Goal: Task Accomplishment & Management: Use online tool/utility

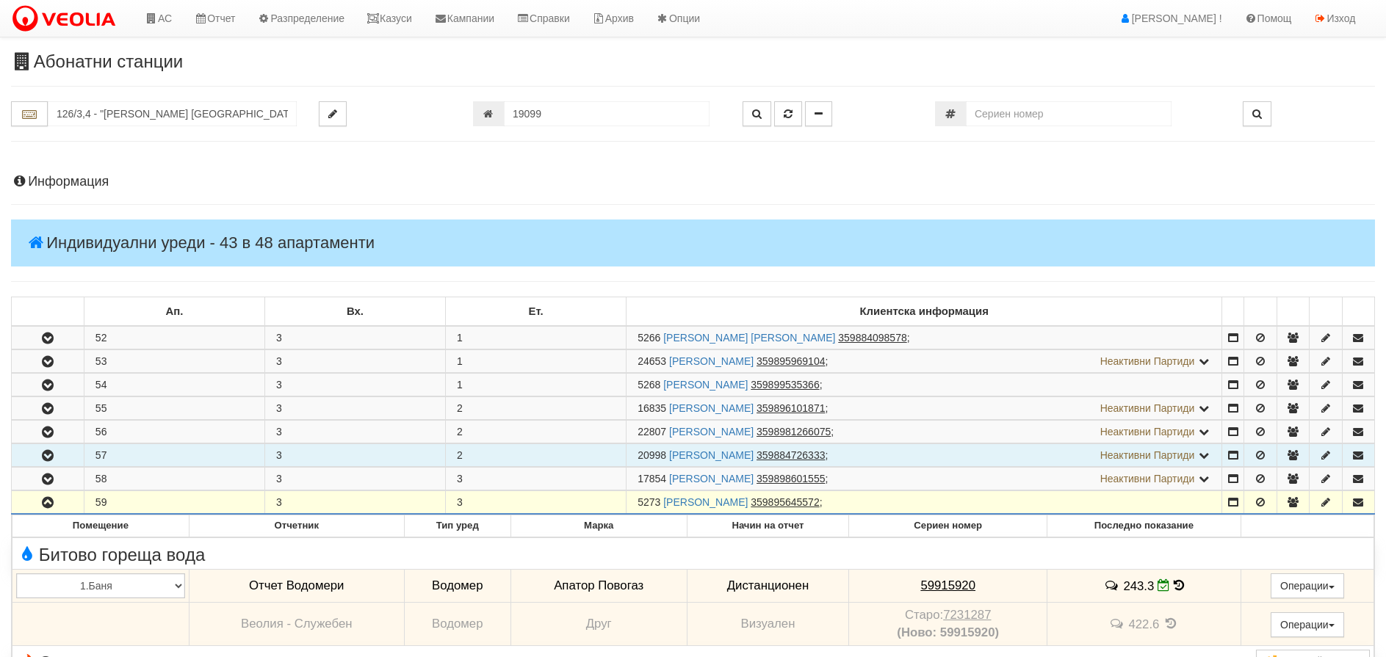
scroll to position [354, 0]
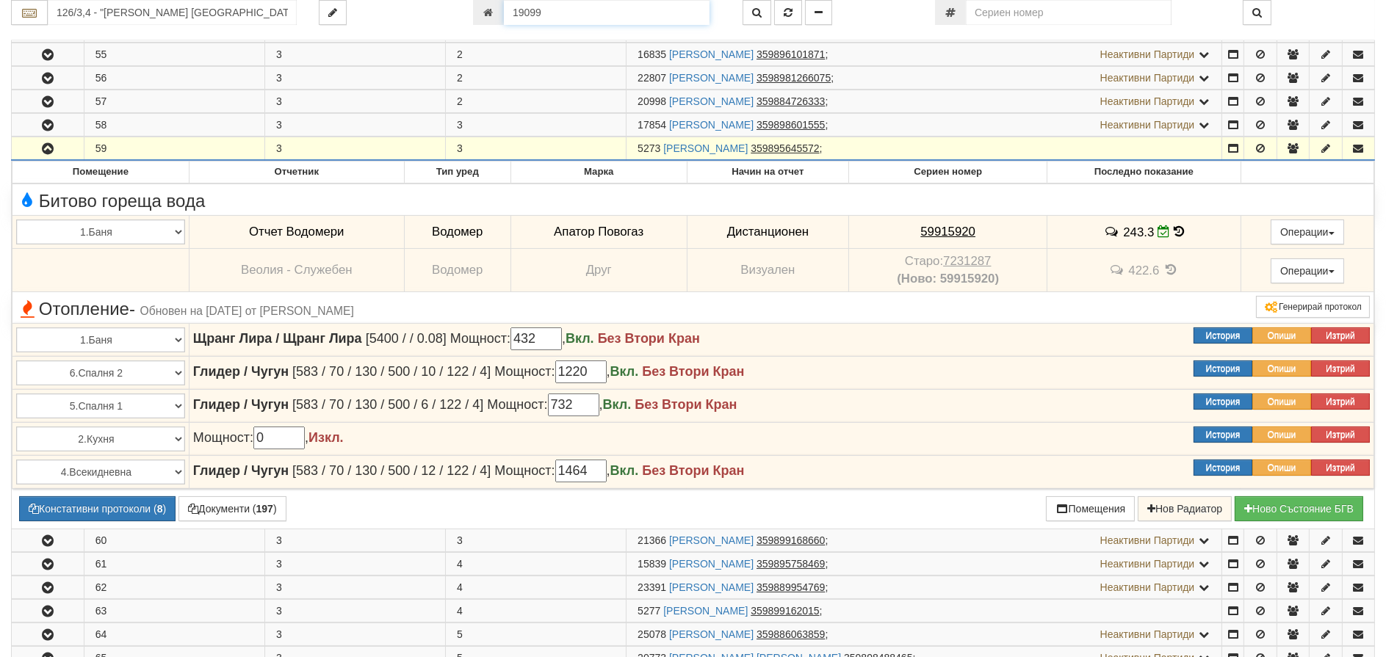
drag, startPoint x: 574, startPoint y: 16, endPoint x: 443, endPoint y: -17, distance: 134.8
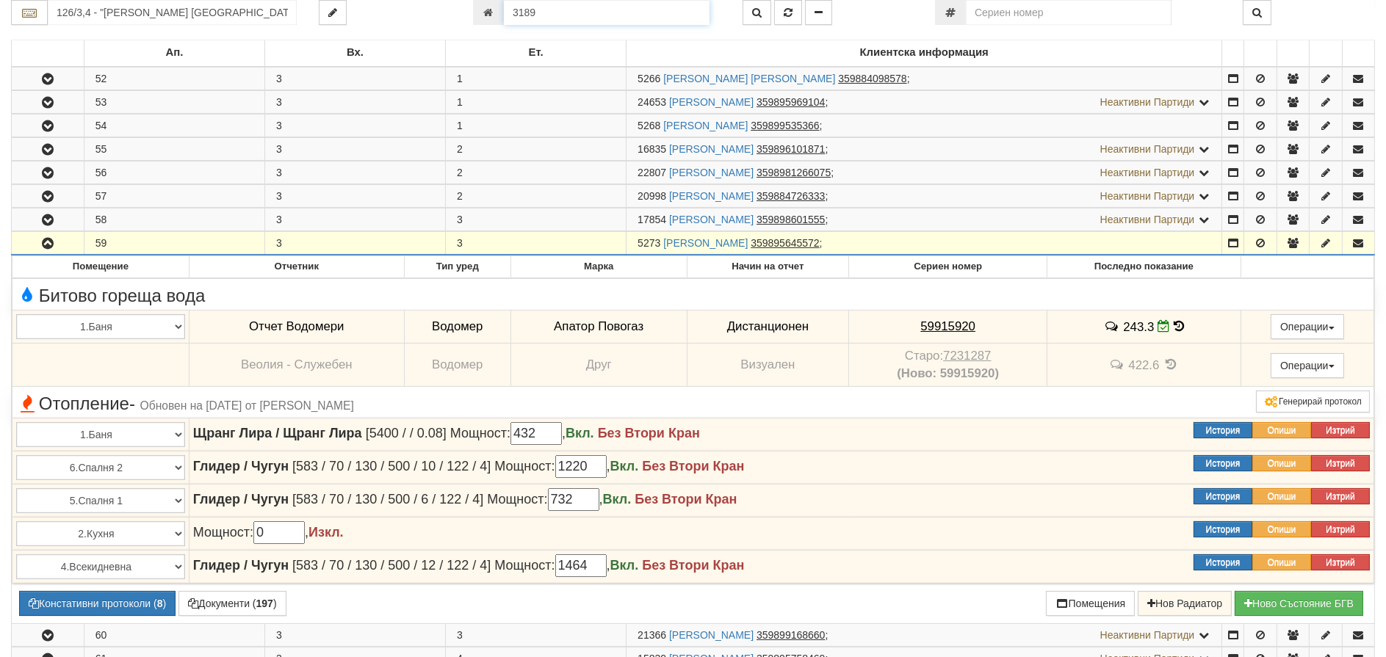
type input "3189"
type input "113/1,2 - "[PERSON_NAME] [GEOGRAPHIC_DATA] " ЕАД"
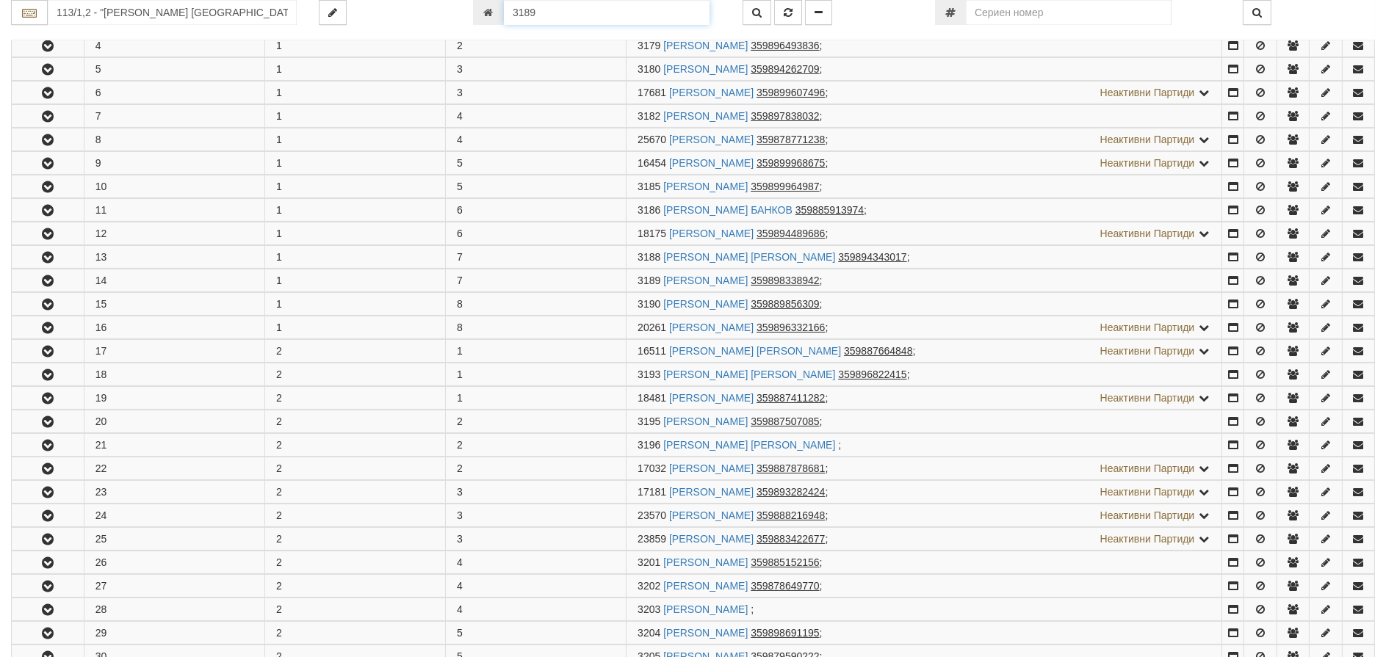
scroll to position [595, 0]
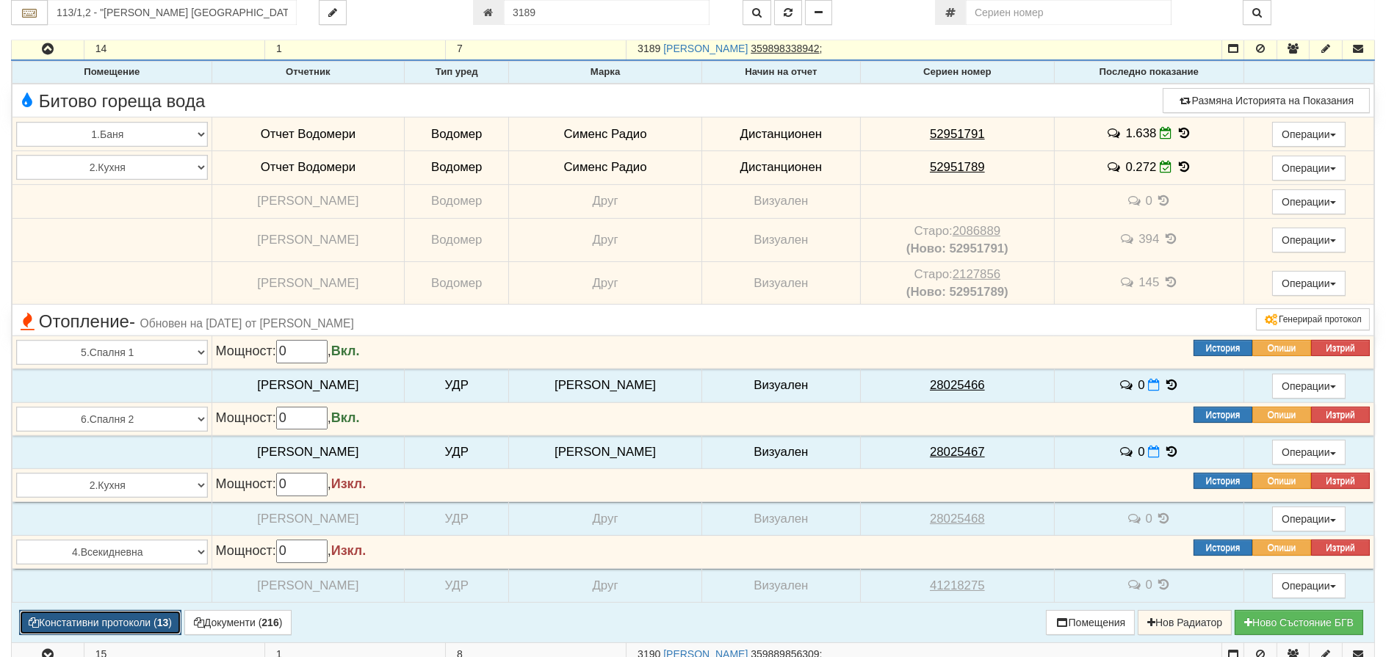
click at [90, 619] on button "Констативни протоколи ( 13 )" at bounding box center [100, 622] width 162 height 25
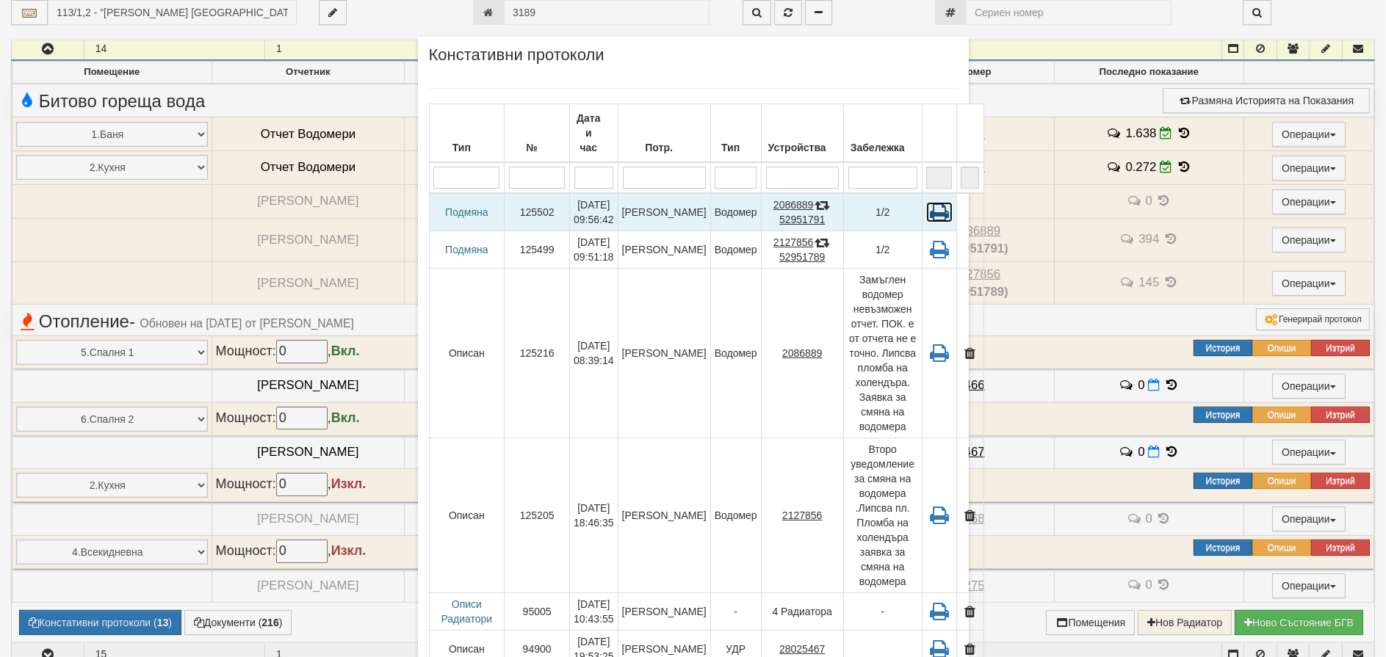
click at [926, 202] on icon at bounding box center [939, 212] width 26 height 21
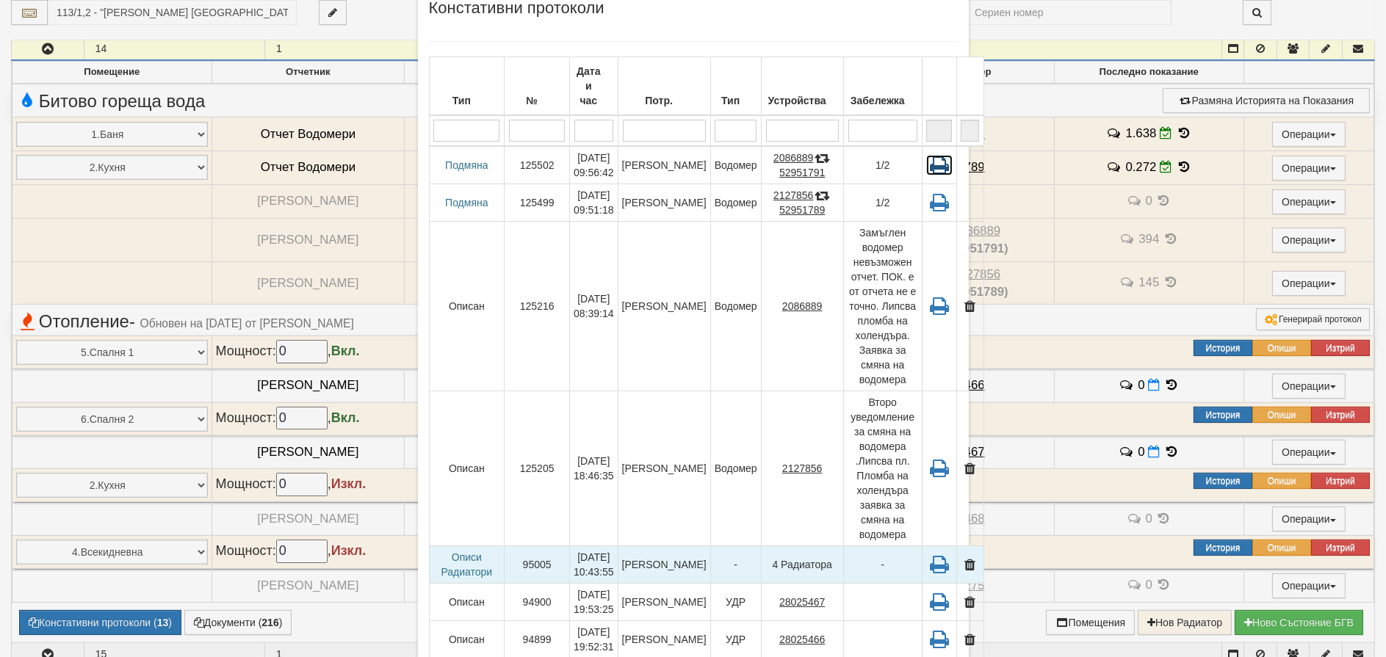
scroll to position [73, 0]
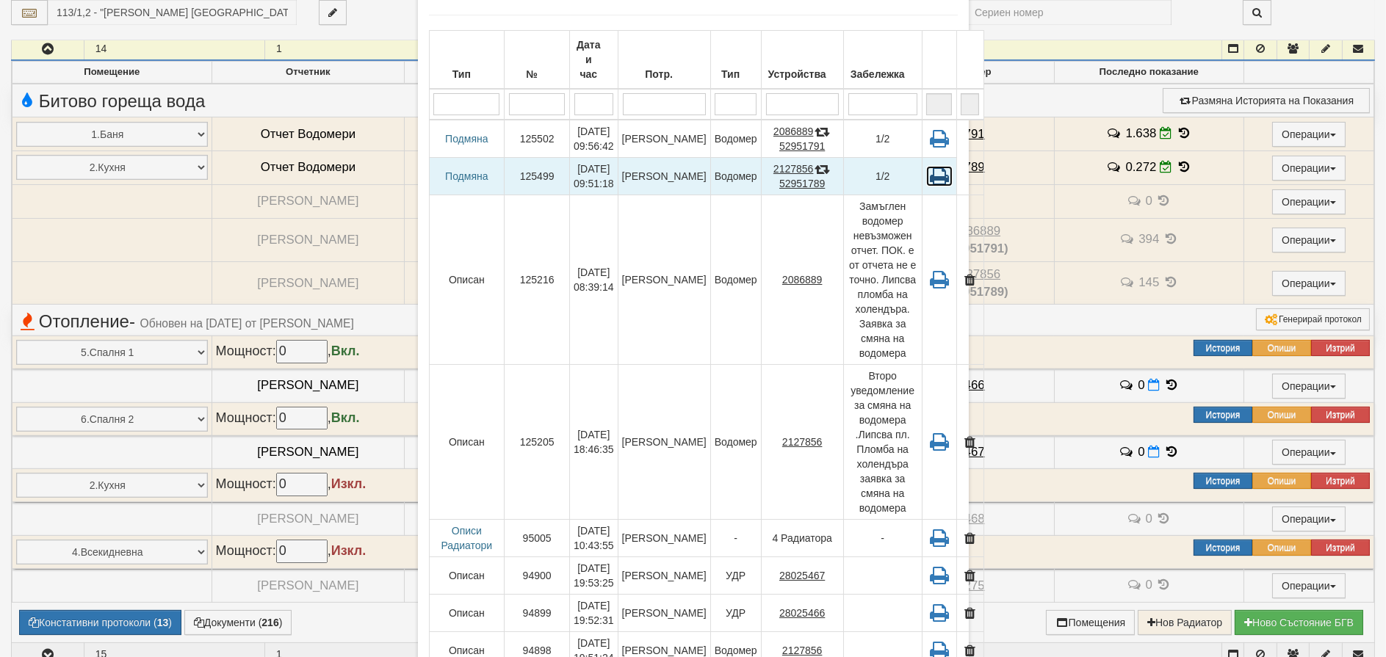
click at [926, 166] on icon at bounding box center [939, 176] width 26 height 21
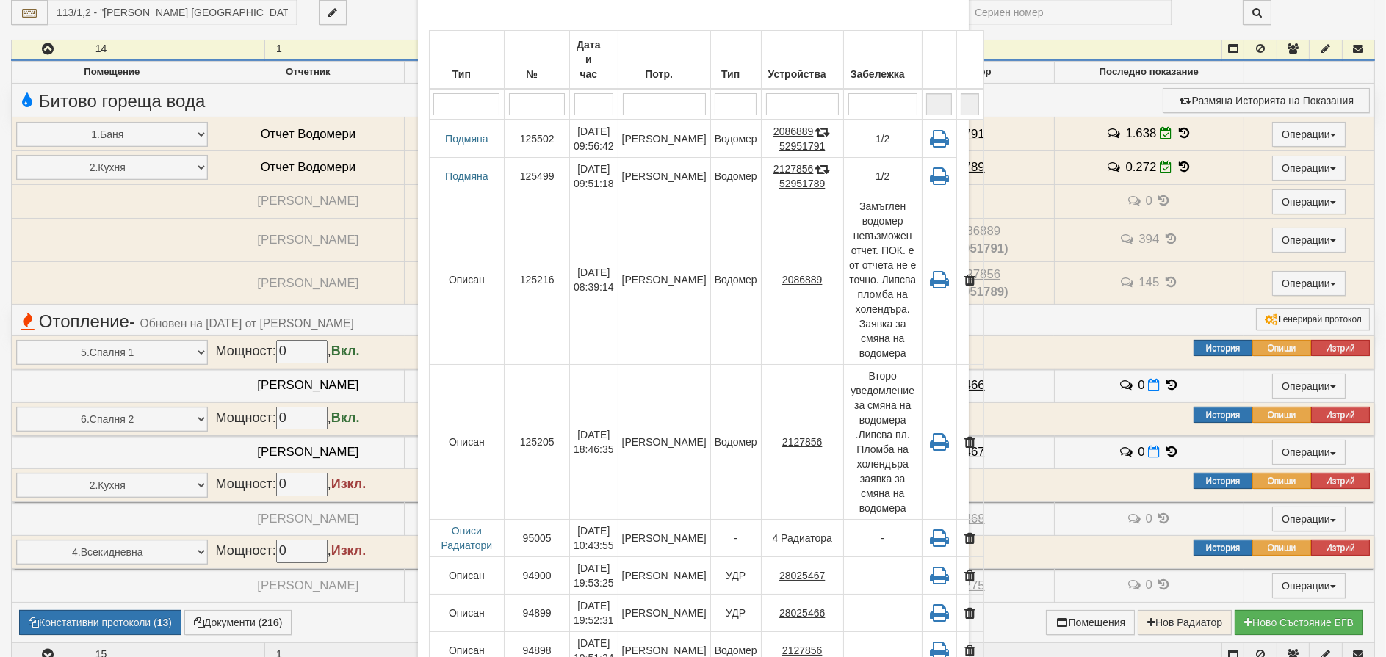
scroll to position [335, 0]
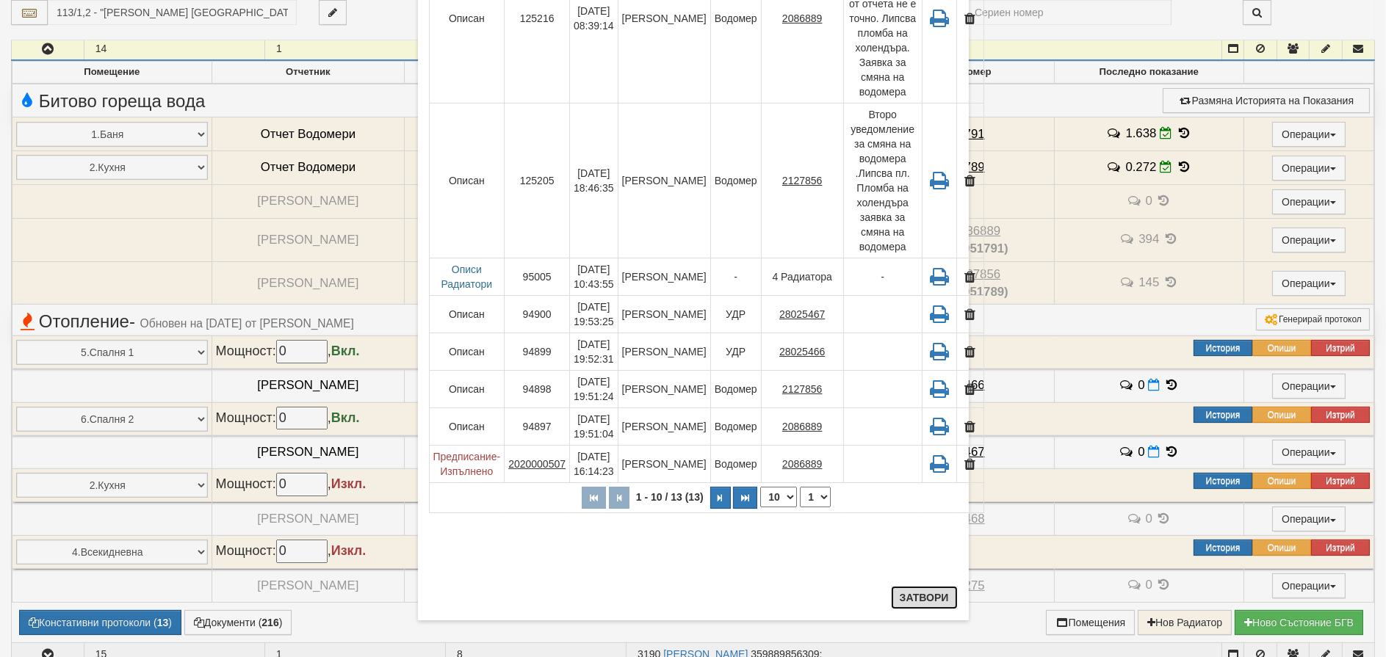
click at [920, 592] on button "Затвори" at bounding box center [924, 597] width 67 height 23
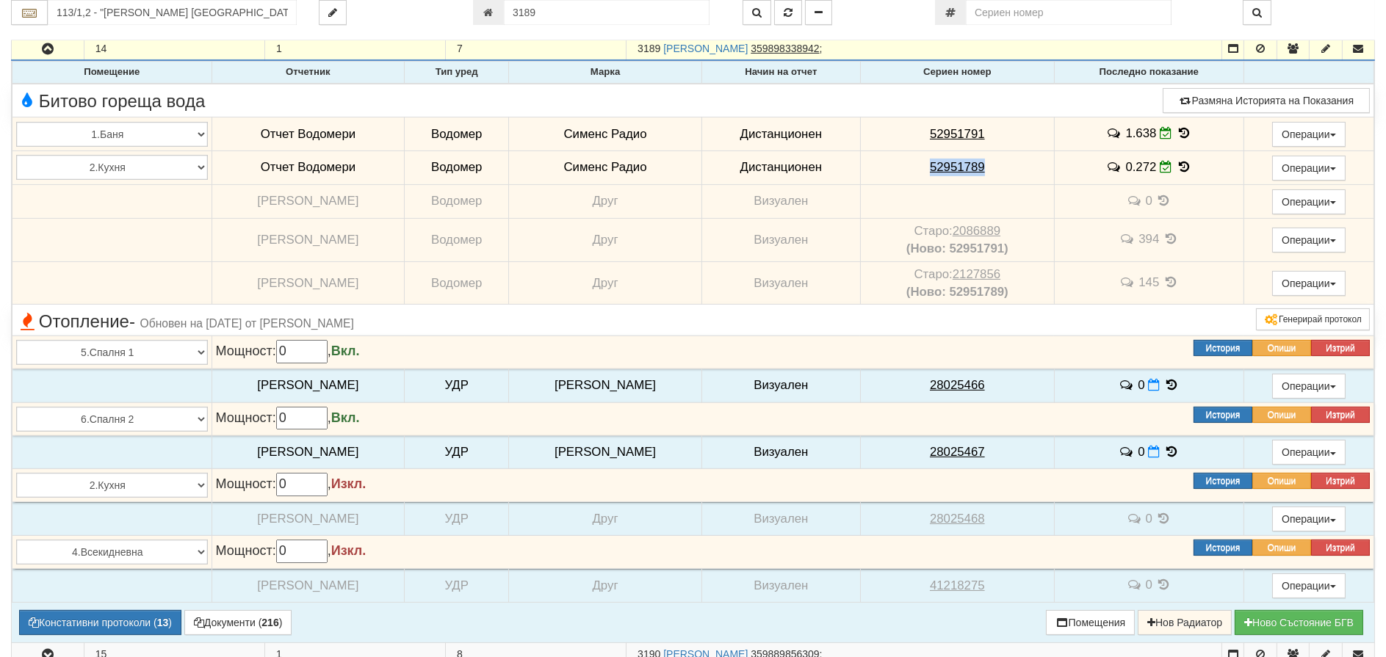
drag, startPoint x: 976, startPoint y: 173, endPoint x: 914, endPoint y: 170, distance: 61.7
click at [914, 170] on td "52951789" at bounding box center [957, 168] width 194 height 34
copy tcxspan "52951789"
drag, startPoint x: 960, startPoint y: 133, endPoint x: 866, endPoint y: 131, distance: 93.3
click at [866, 131] on td "52951791" at bounding box center [957, 134] width 194 height 34
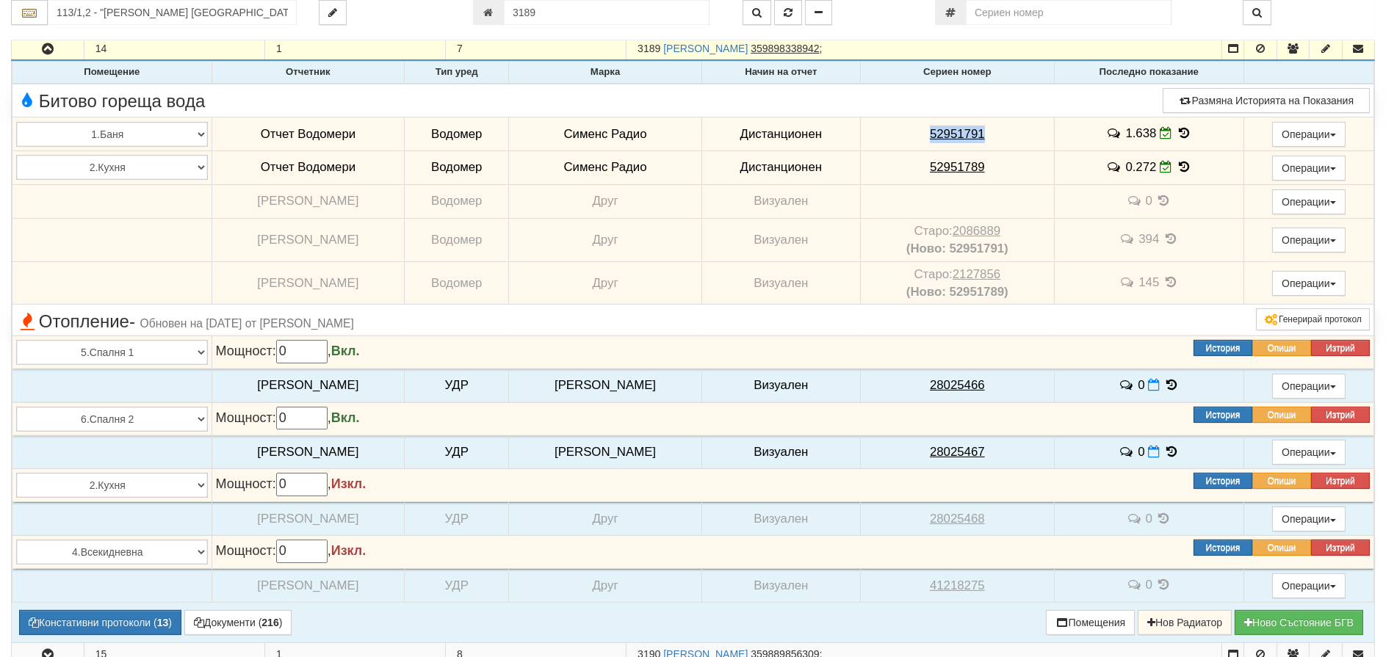
copy tcxspan "52951791"
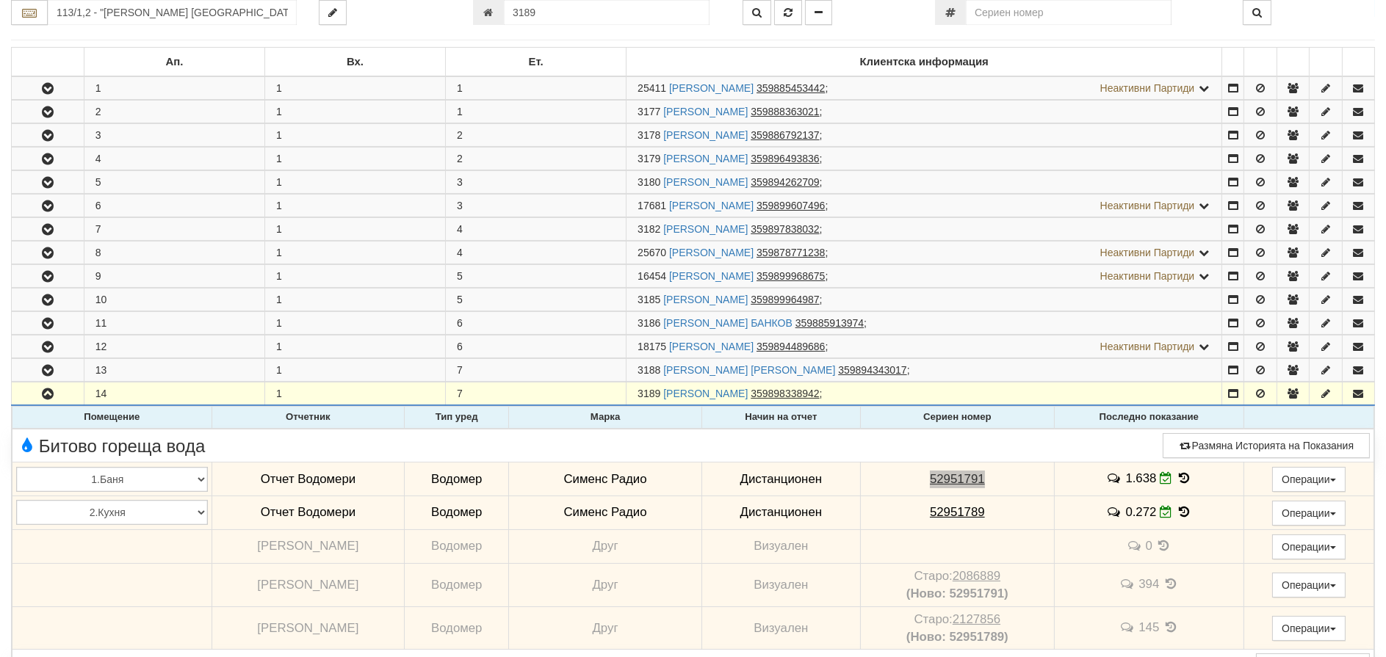
scroll to position [228, 0]
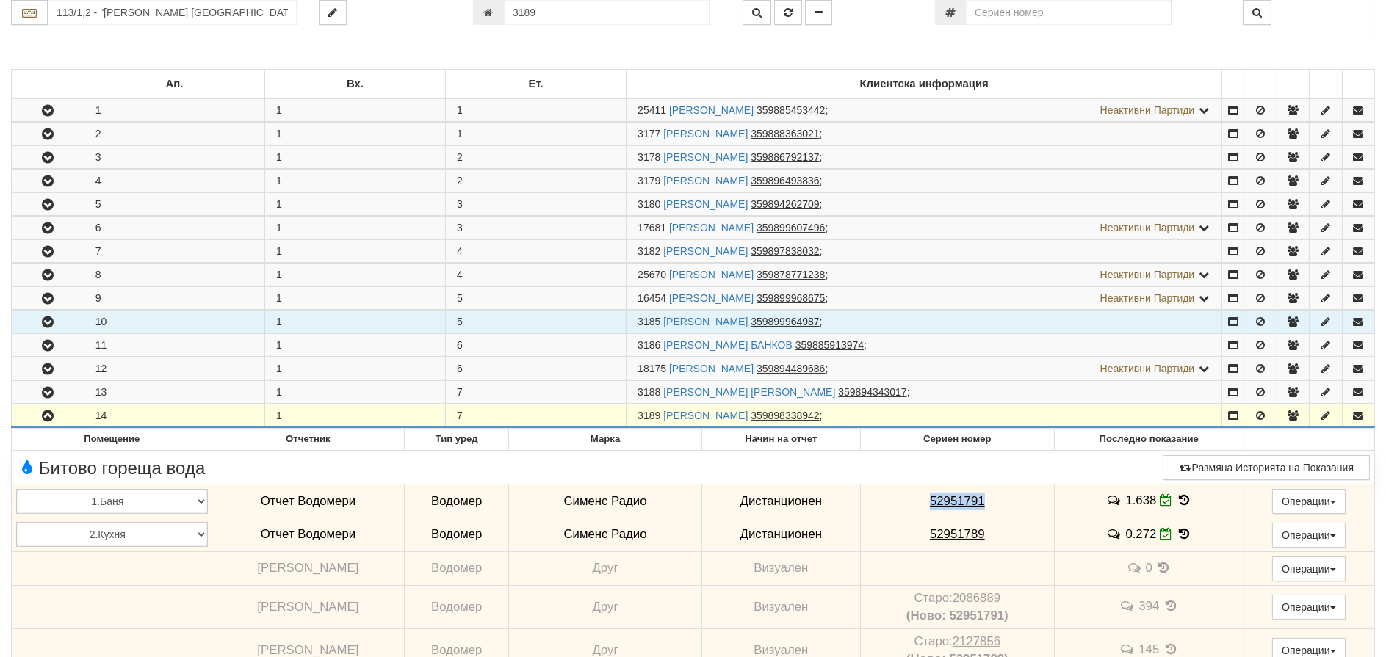
click at [43, 321] on icon "button" at bounding box center [48, 322] width 18 height 10
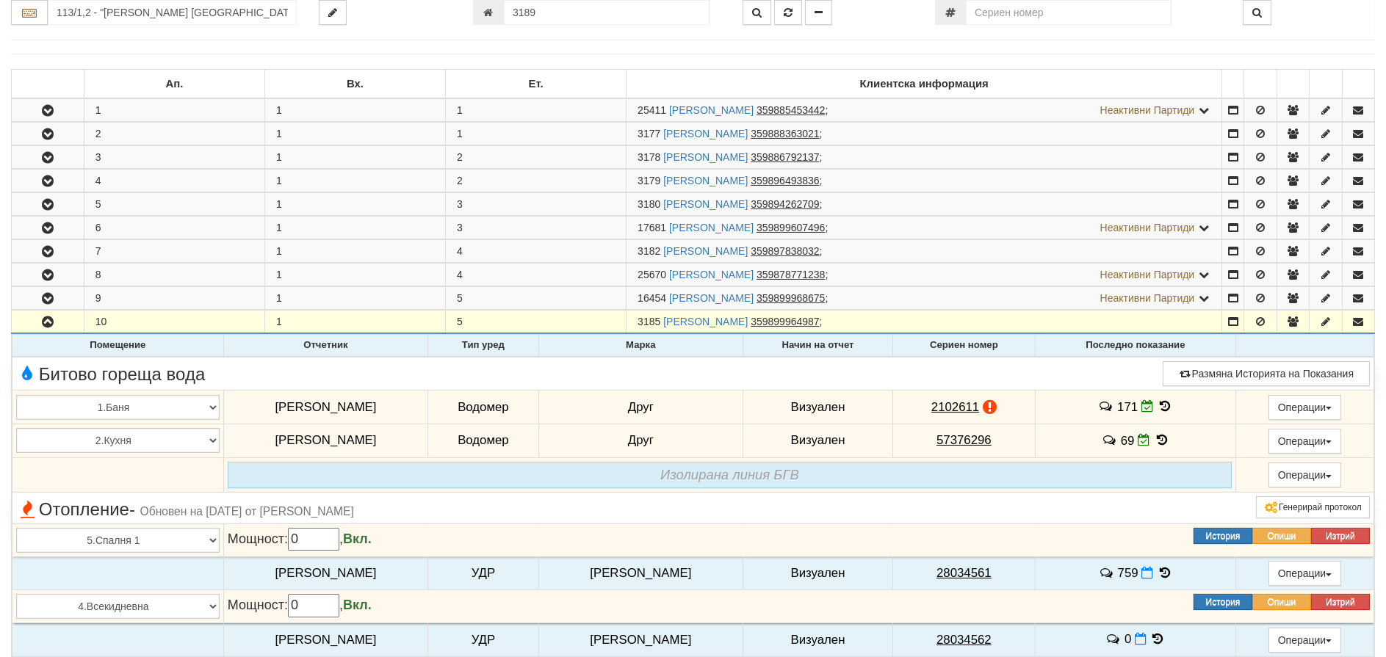
click at [1162, 403] on icon at bounding box center [1165, 406] width 16 height 12
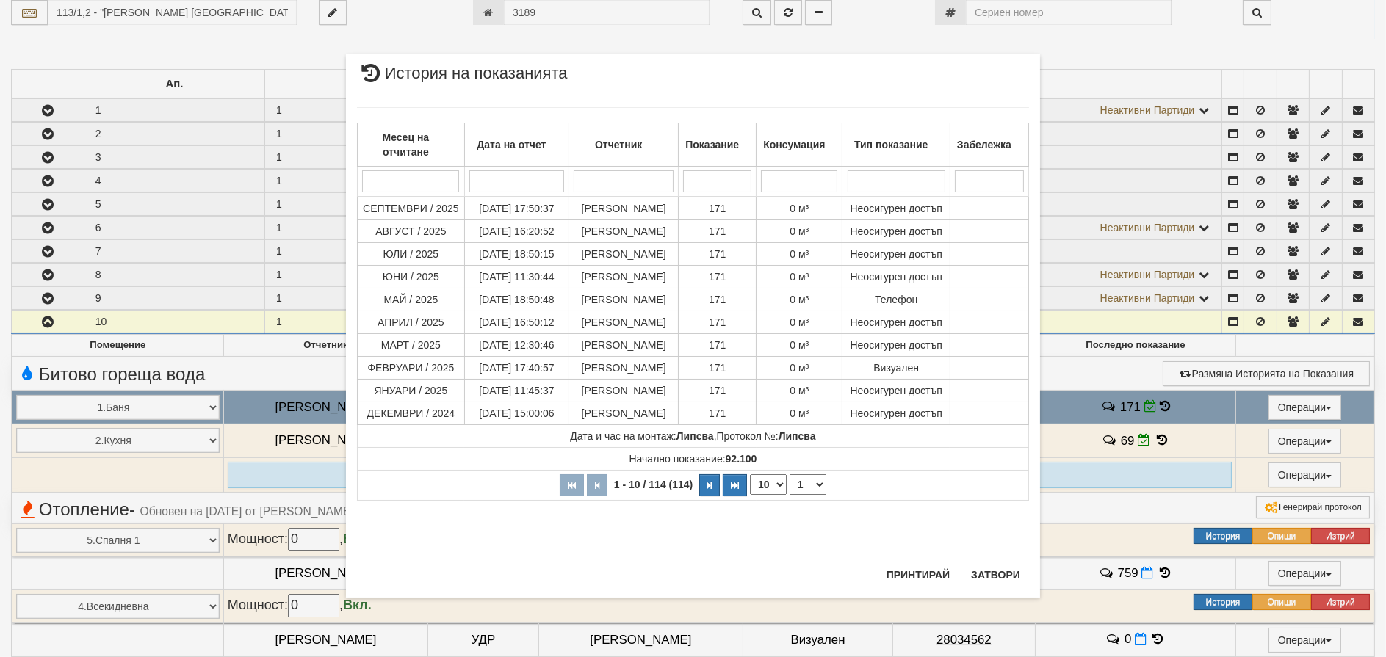
click at [764, 493] on select "10 20 30 40" at bounding box center [768, 484] width 37 height 21
select select "40"
click at [750, 495] on select "10 20 30 40" at bounding box center [768, 484] width 37 height 21
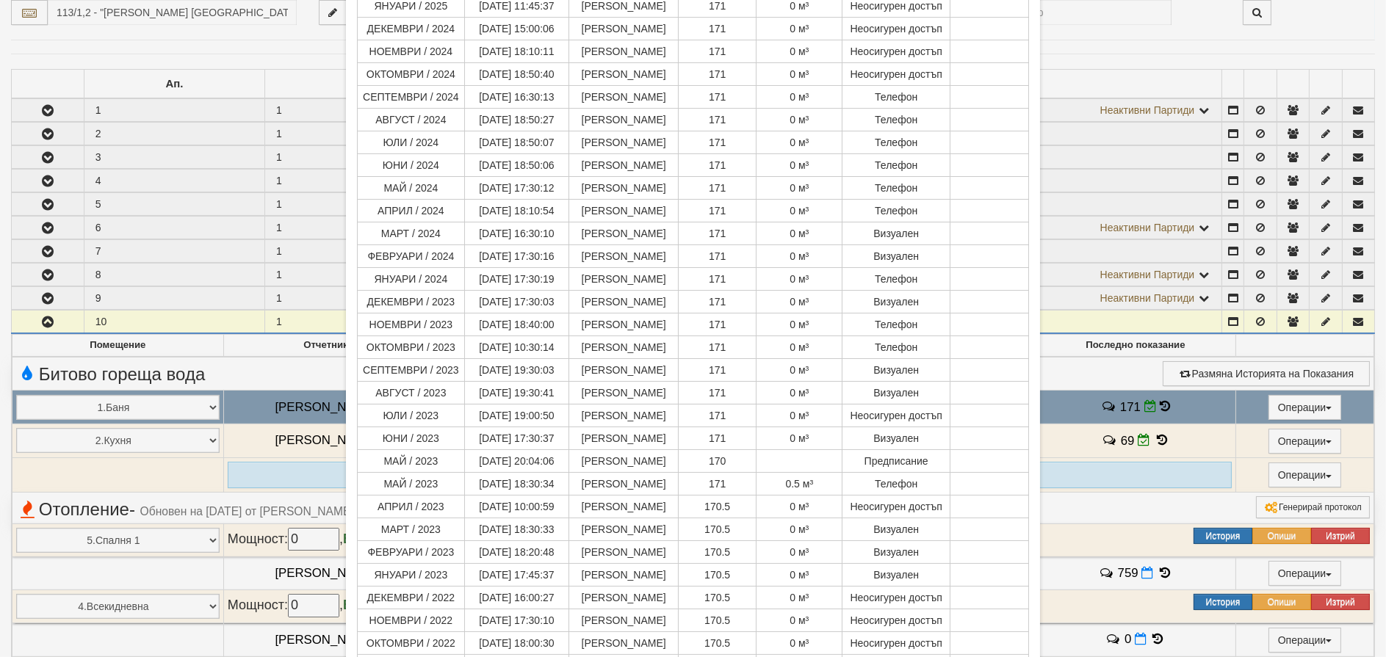
scroll to position [626, 0]
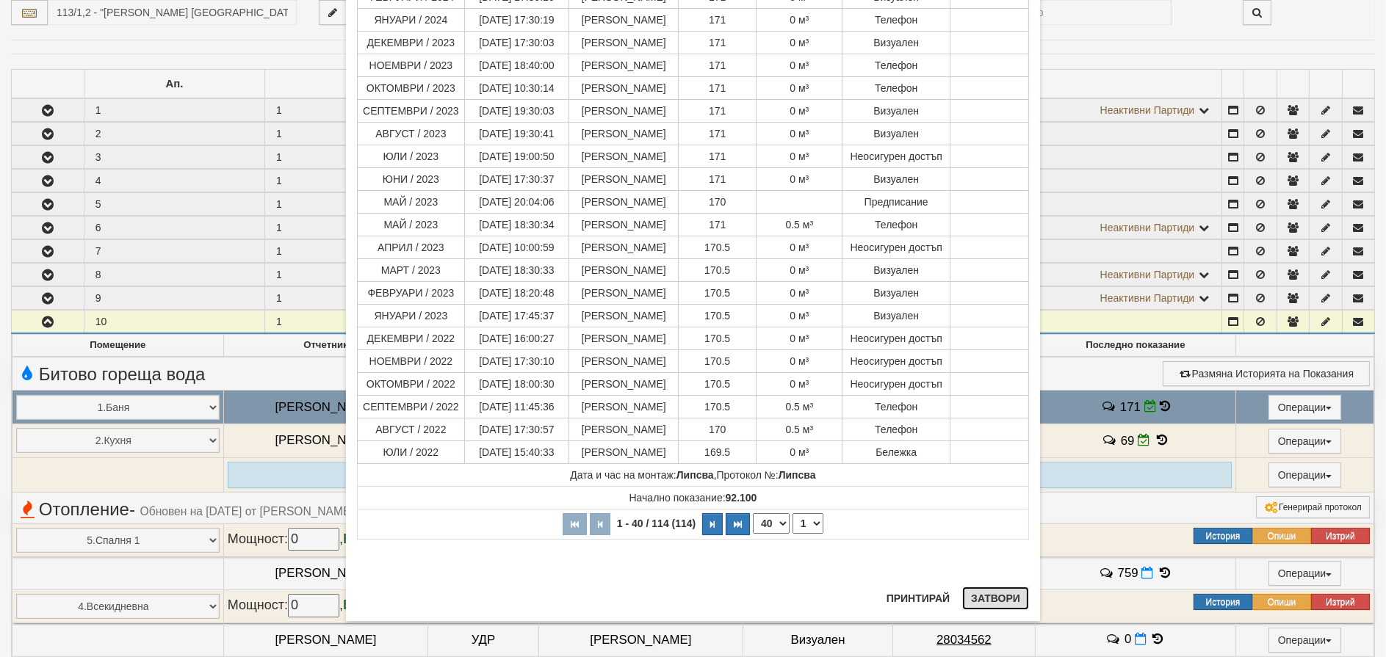
click at [1005, 603] on button "Затвори" at bounding box center [995, 598] width 67 height 23
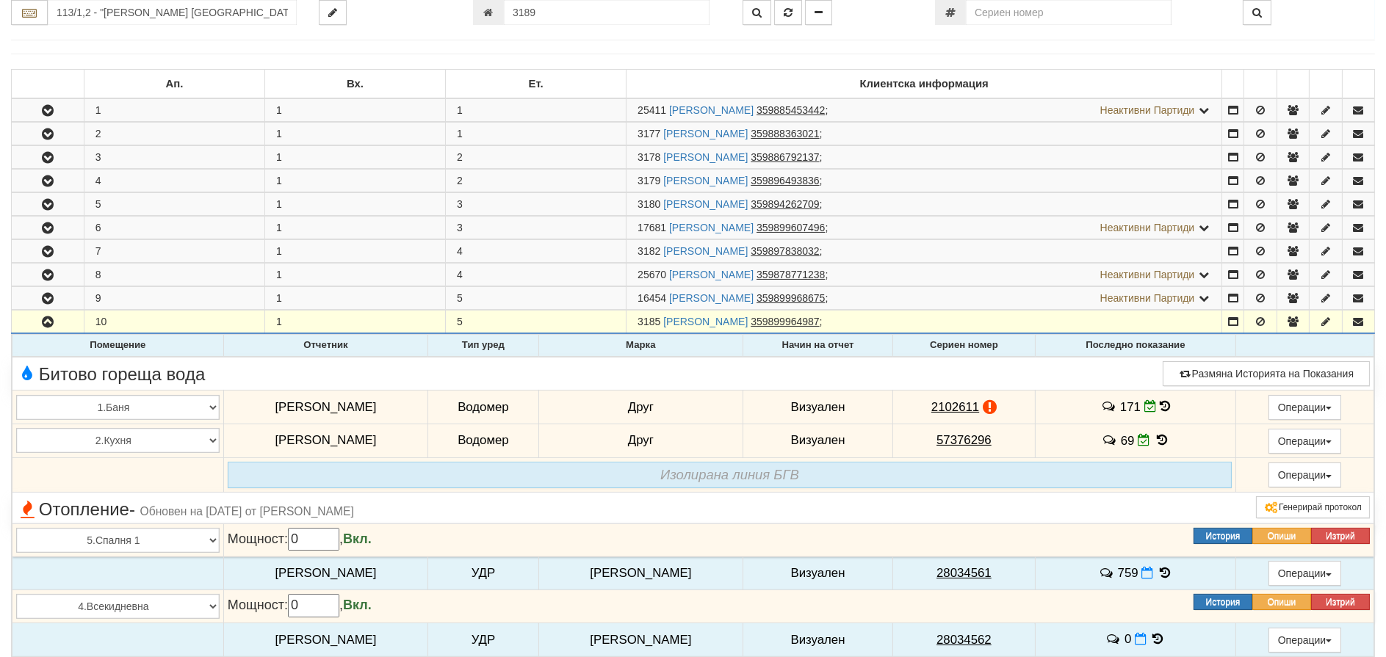
click at [112, 638] on td at bounding box center [117, 640] width 211 height 34
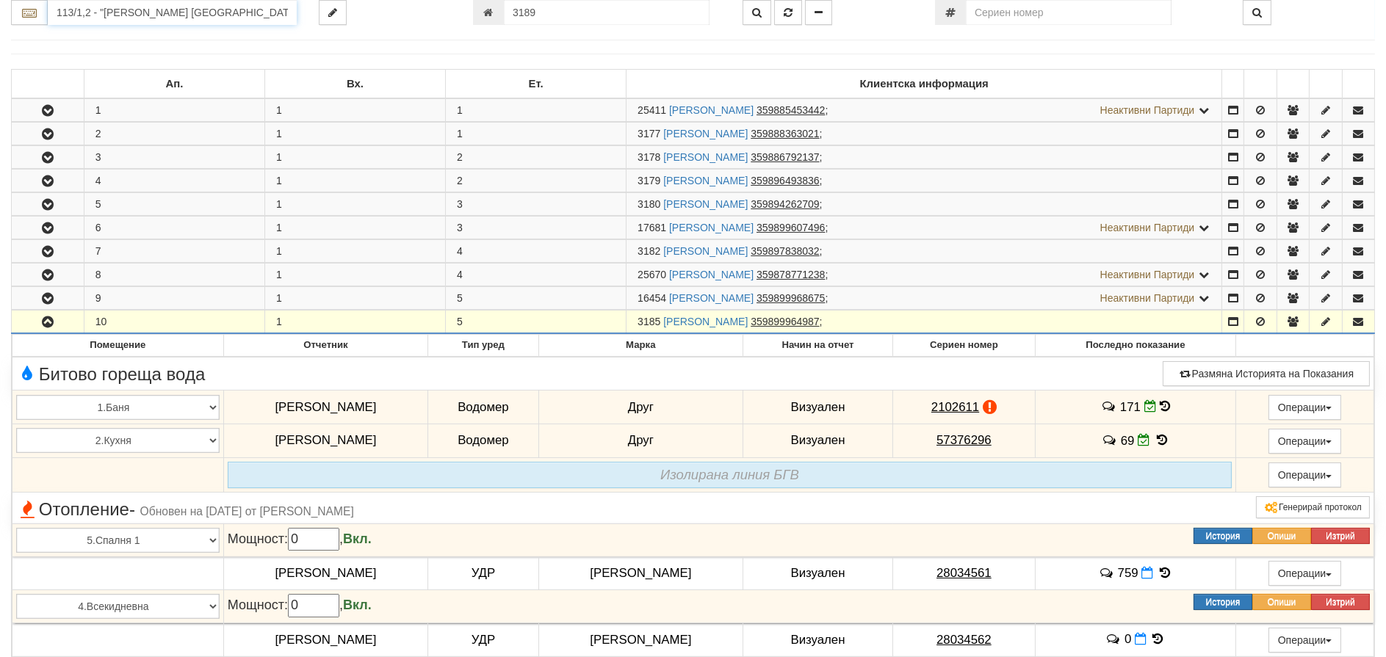
click at [109, 10] on input "113/1,2 - "[PERSON_NAME] [GEOGRAPHIC_DATA] " ЕАД" at bounding box center [172, 12] width 249 height 25
drag, startPoint x: 601, startPoint y: 18, endPoint x: 449, endPoint y: 3, distance: 153.4
click at [449, 3] on div "113/1,2 - "[PERSON_NAME] [GEOGRAPHIC_DATA] " ЕАД 3189" at bounding box center [693, 12] width 1386 height 25
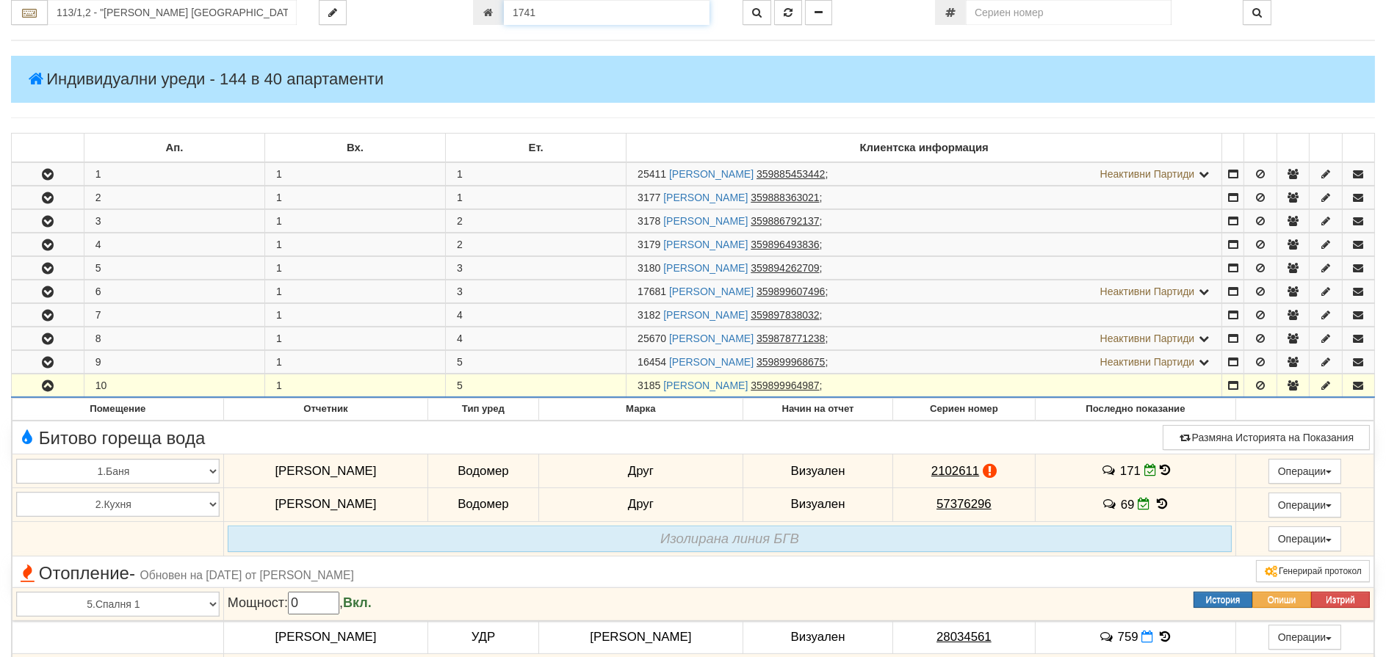
type input "1741"
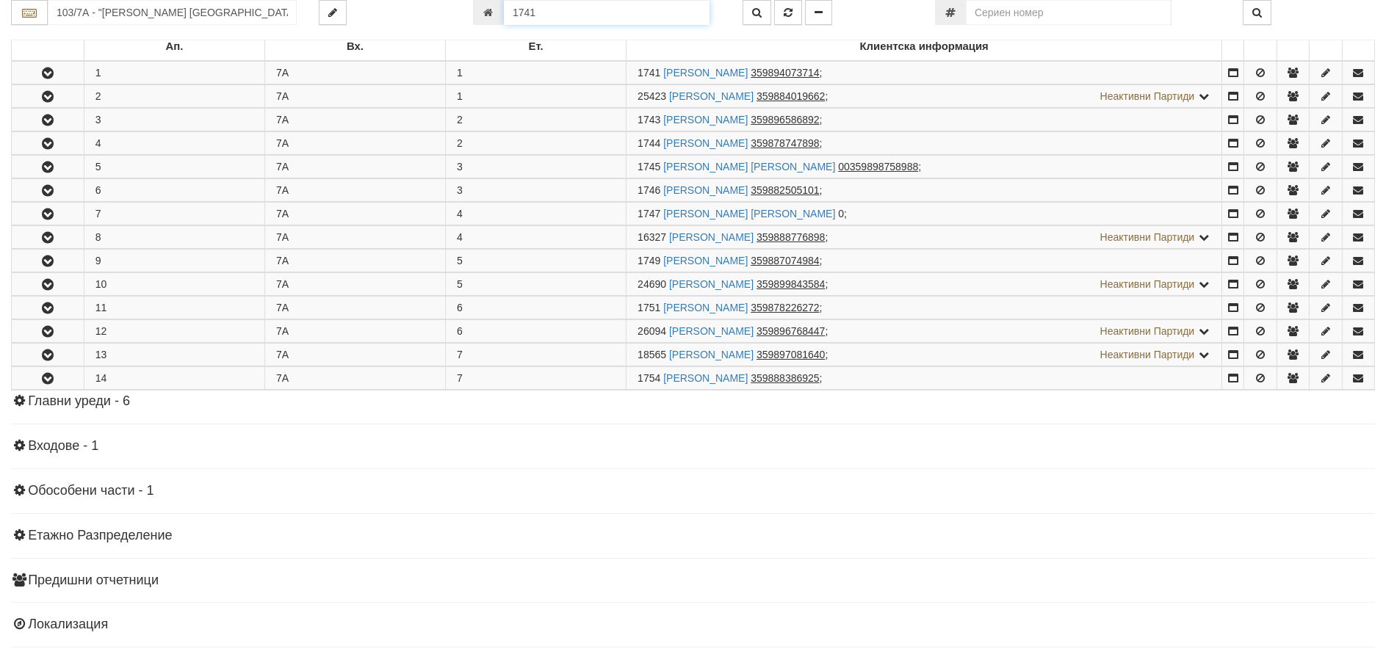
scroll to position [290, 0]
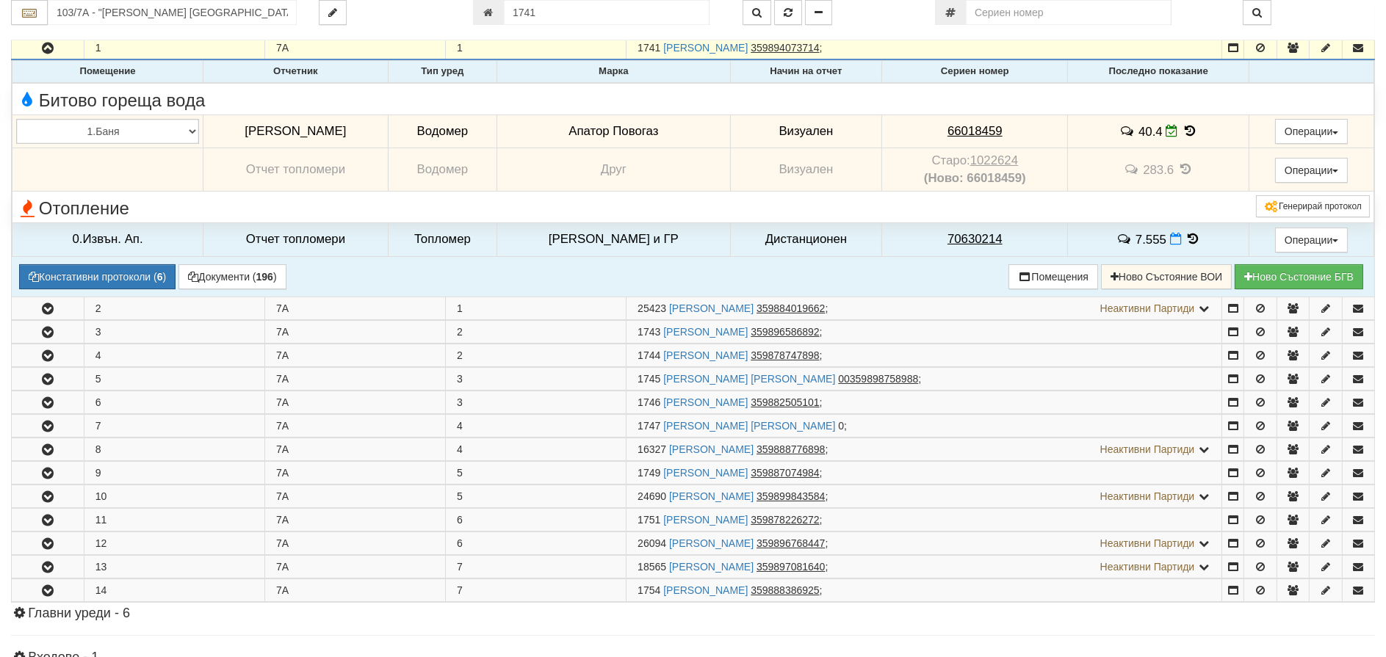
click at [1185, 130] on icon at bounding box center [1189, 131] width 16 height 12
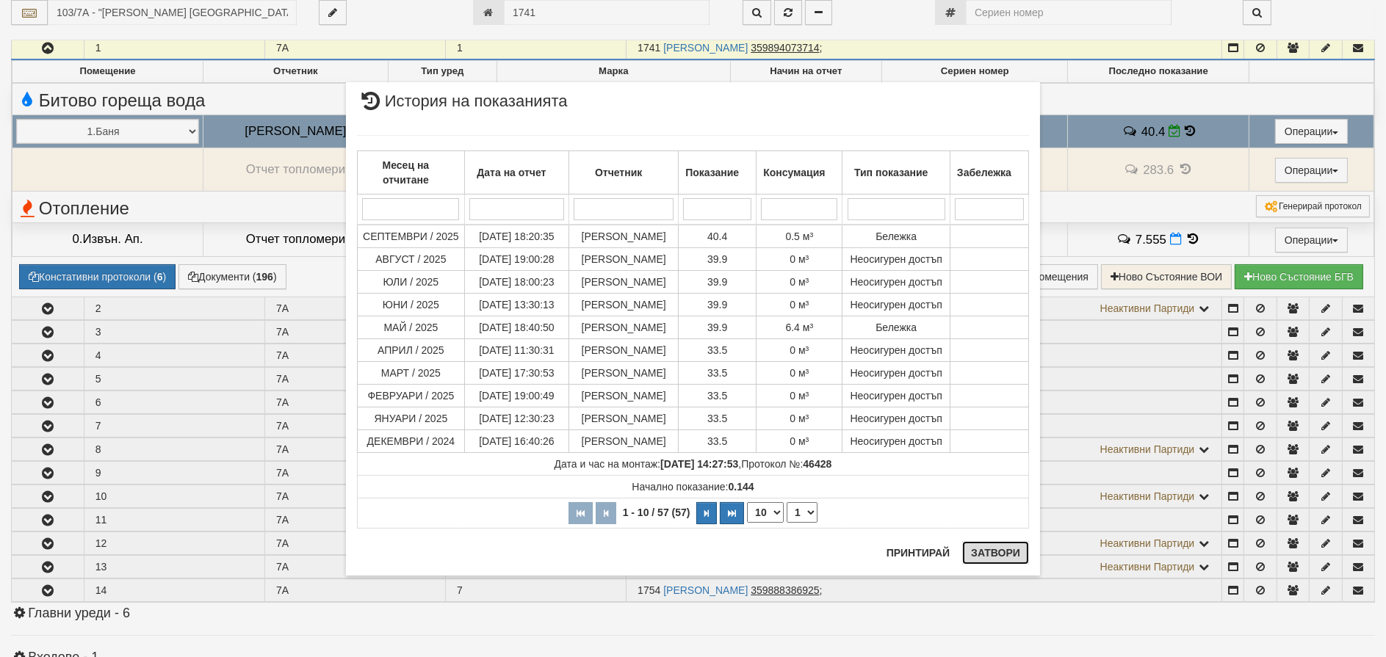
click at [993, 556] on button "Затвори" at bounding box center [995, 552] width 67 height 23
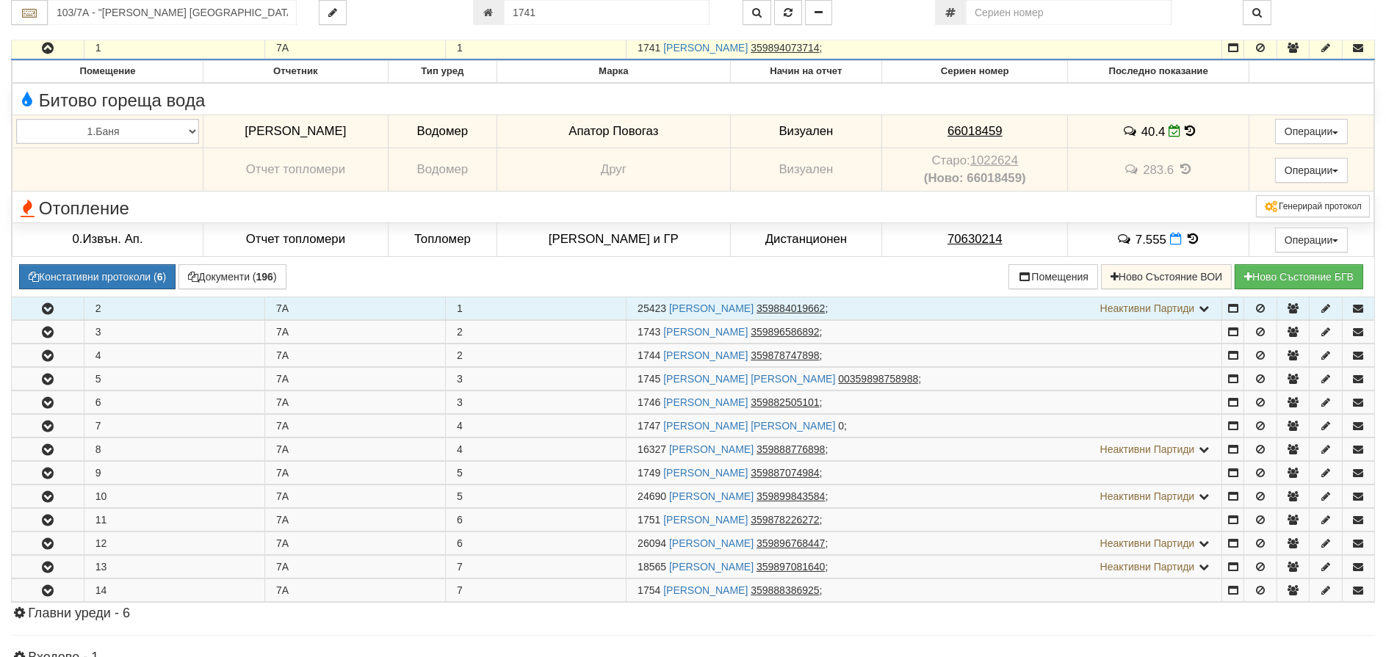
click at [43, 314] on icon "button" at bounding box center [48, 309] width 18 height 10
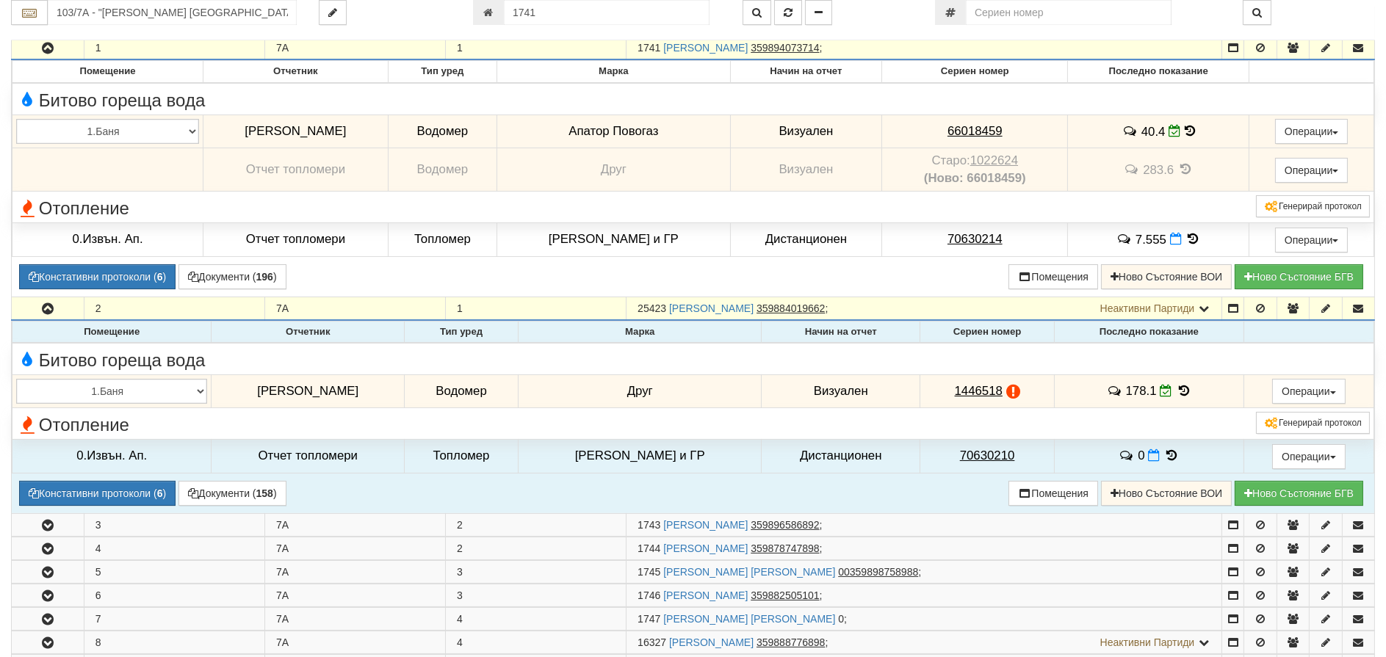
click at [1176, 388] on icon at bounding box center [1184, 391] width 16 height 12
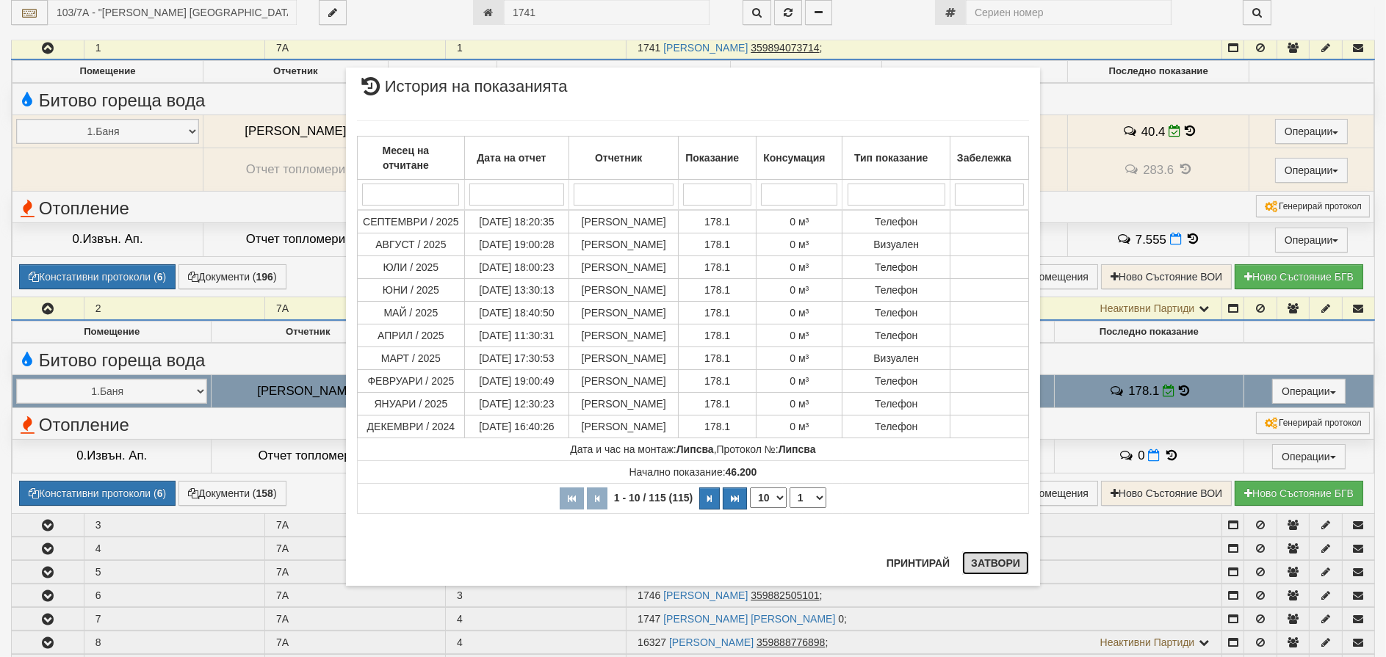
click at [1008, 562] on button "Затвори" at bounding box center [995, 562] width 67 height 23
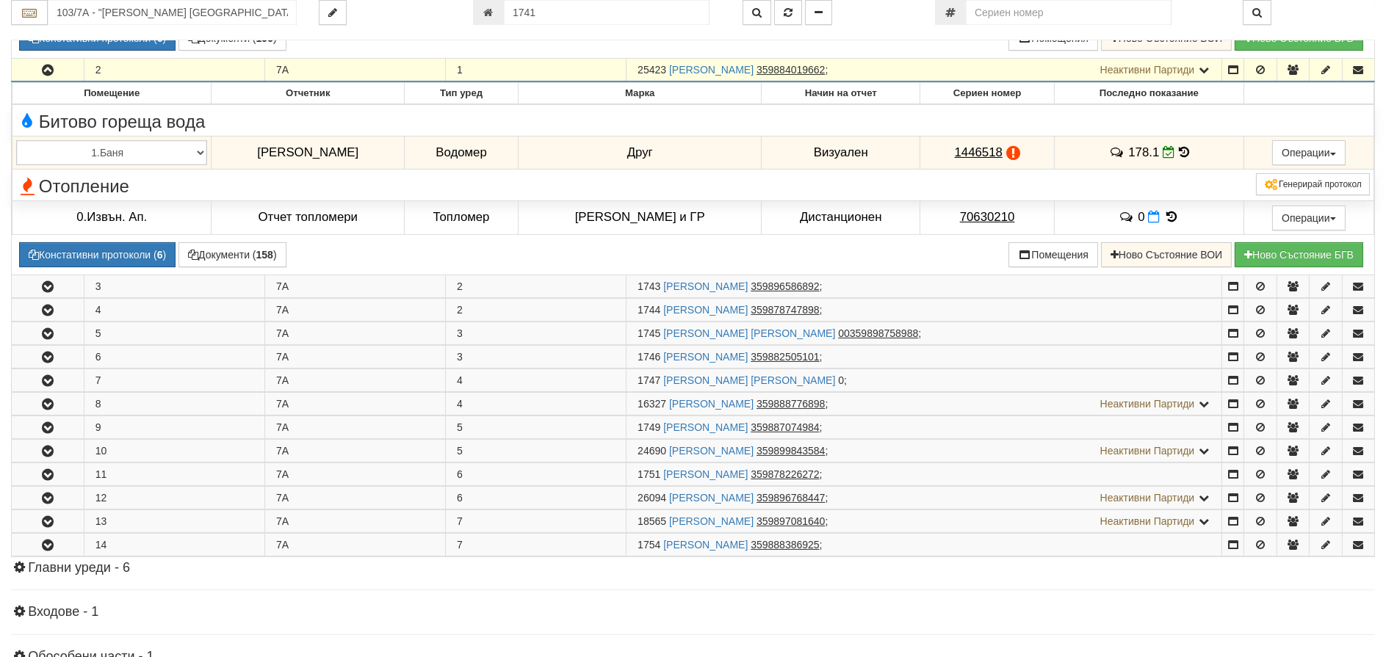
scroll to position [584, 0]
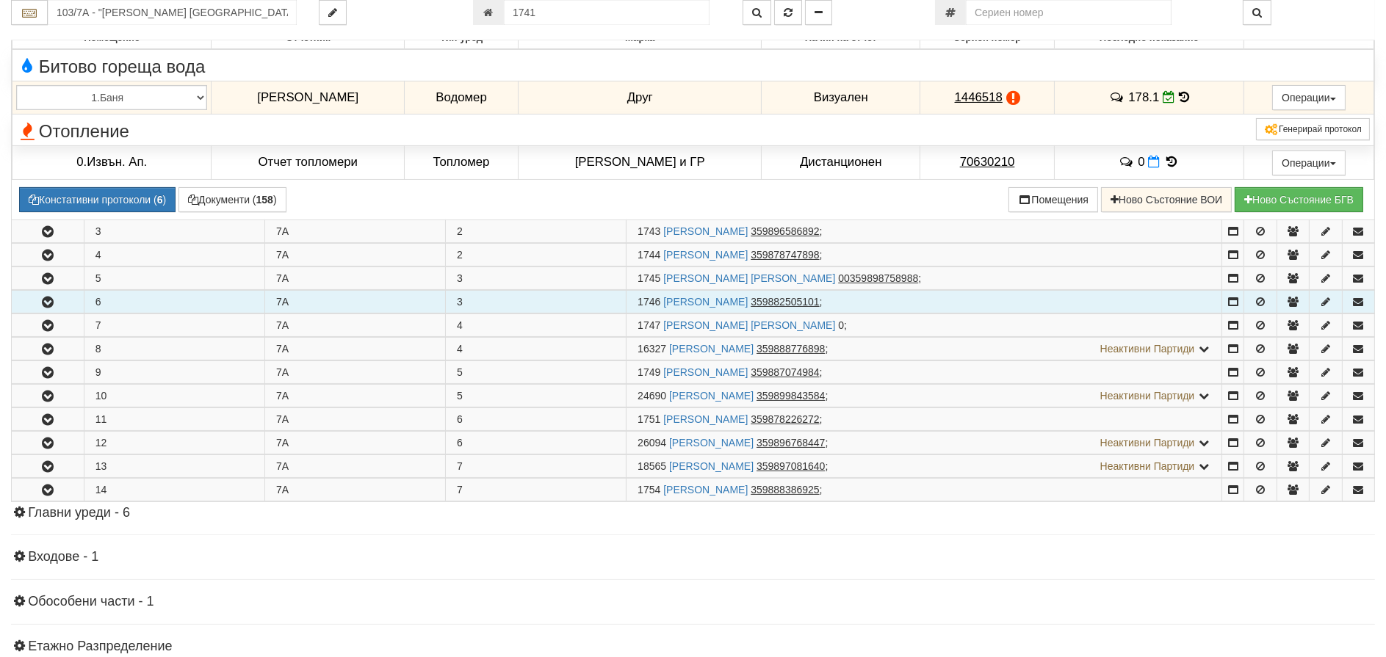
click at [45, 305] on icon "button" at bounding box center [48, 302] width 18 height 10
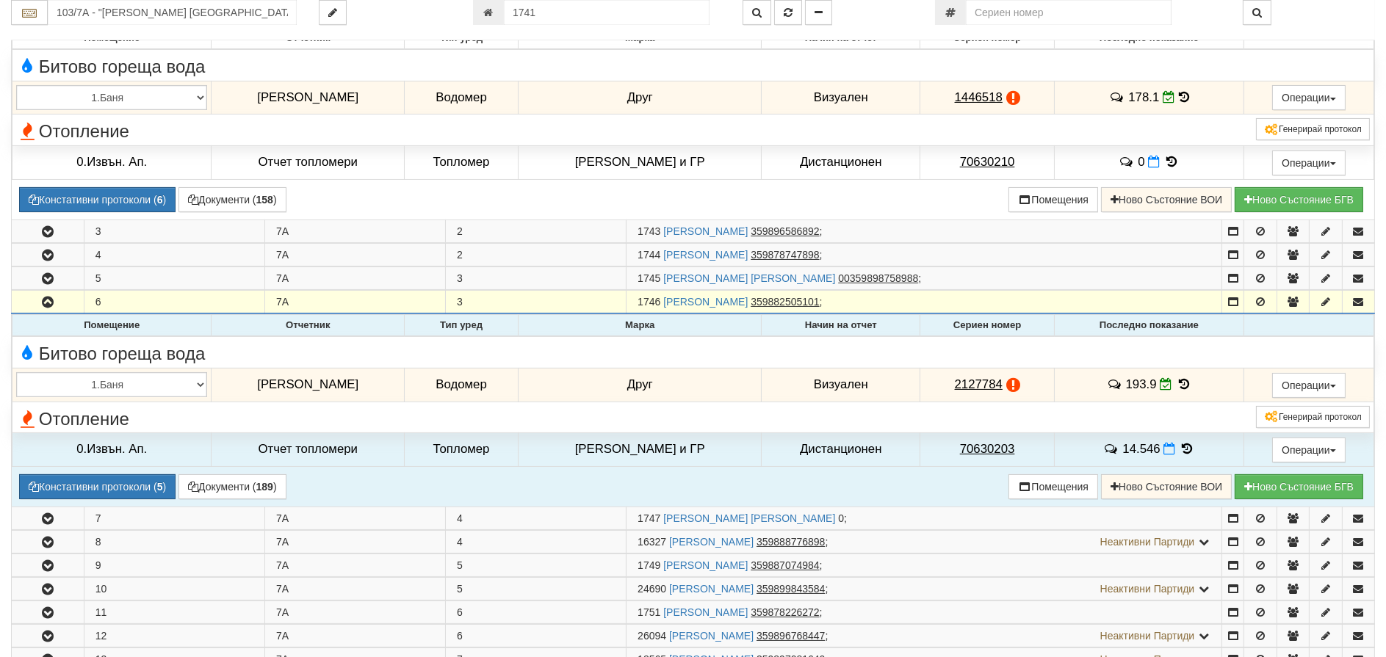
click at [1176, 385] on icon at bounding box center [1184, 384] width 16 height 12
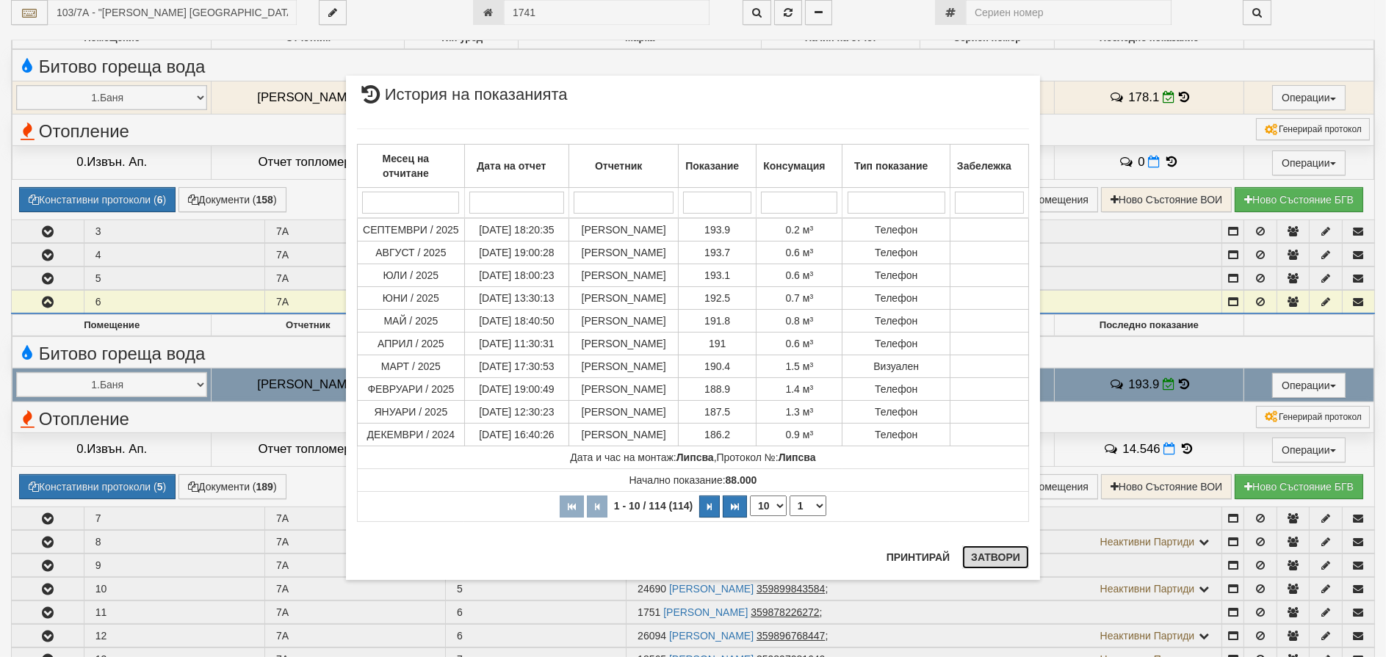
click at [996, 559] on button "Затвори" at bounding box center [995, 557] width 67 height 23
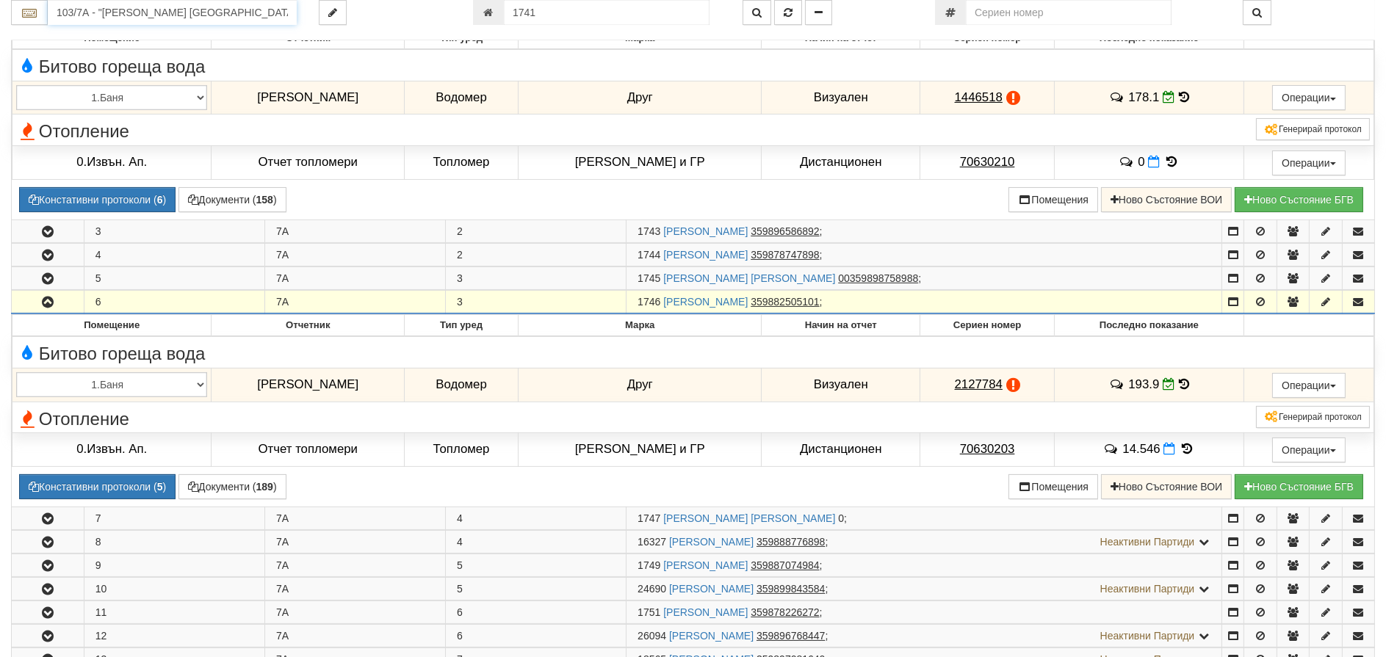
click at [84, 15] on input "103/7А - "[PERSON_NAME] [GEOGRAPHIC_DATA] " ЕАД" at bounding box center [172, 12] width 249 height 25
click at [127, 35] on div "103/5,6,7 - Младост - "ВЕОЛИЯ"" at bounding box center [172, 35] width 245 height 17
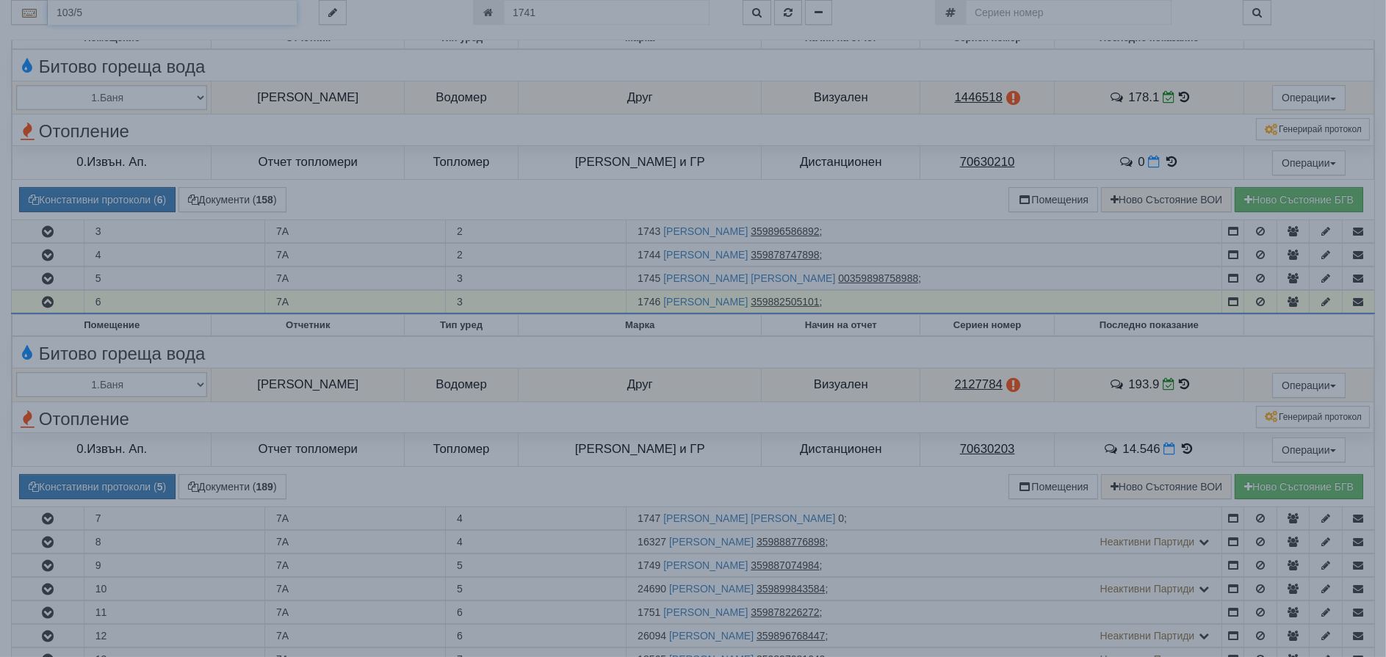
type input "103/5,6,7 - Младост - "ВЕОЛИЯ""
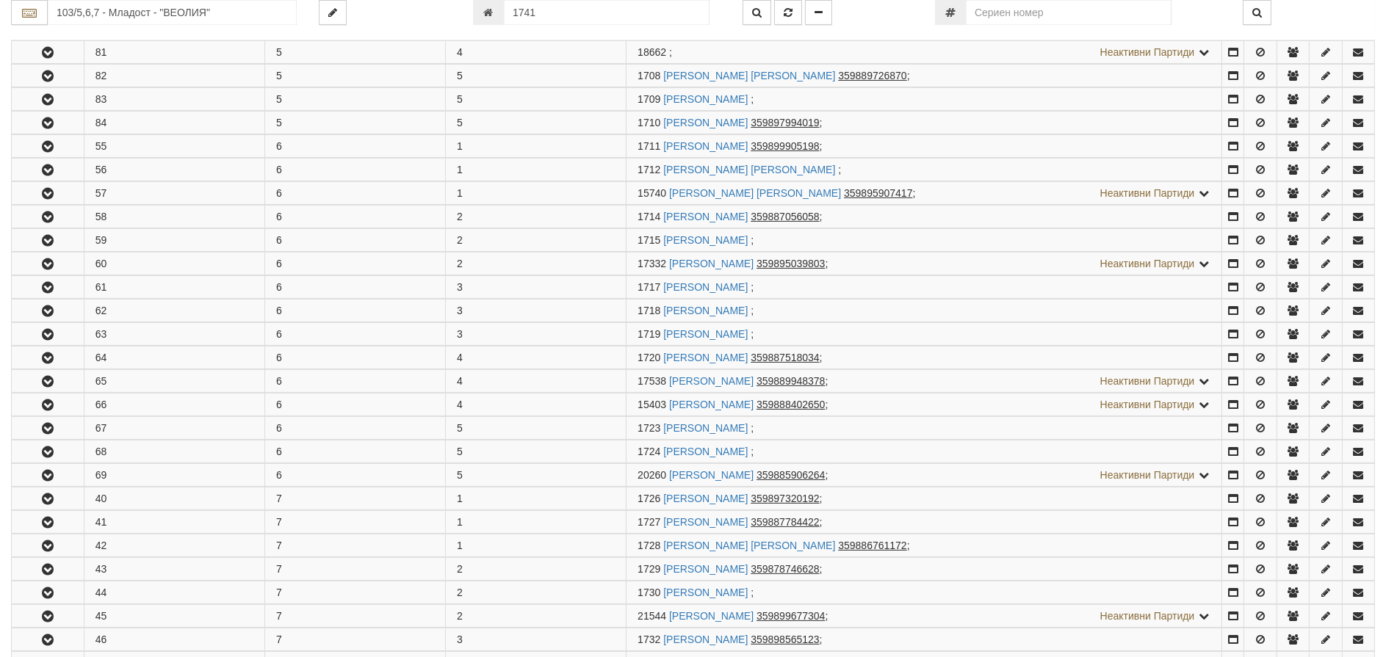
scroll to position [0, 0]
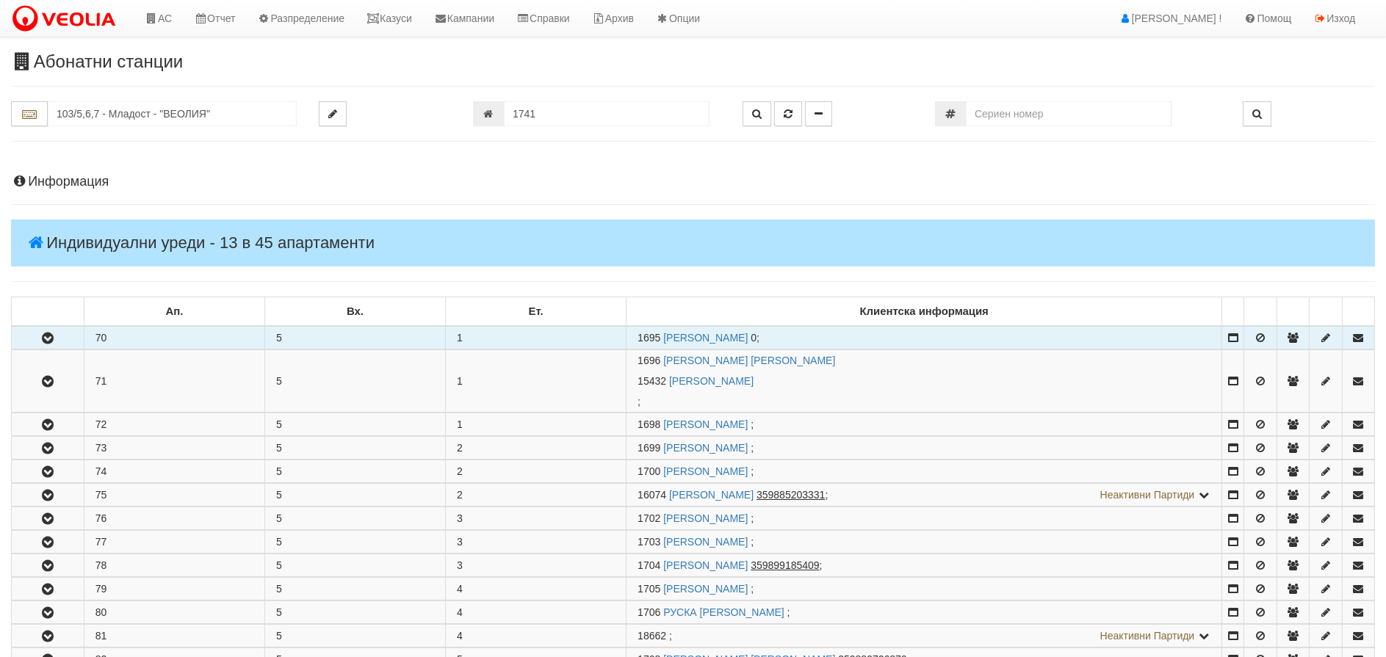
click at [46, 338] on icon "button" at bounding box center [48, 338] width 18 height 10
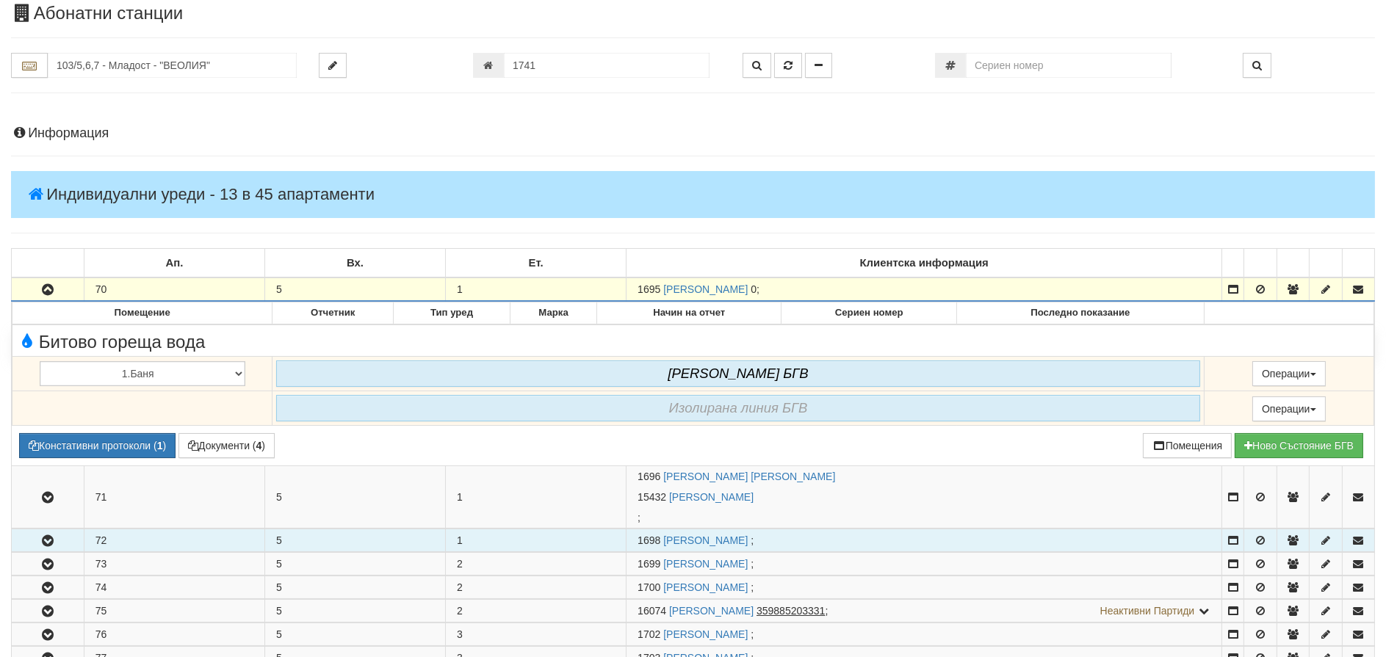
scroll to position [73, 0]
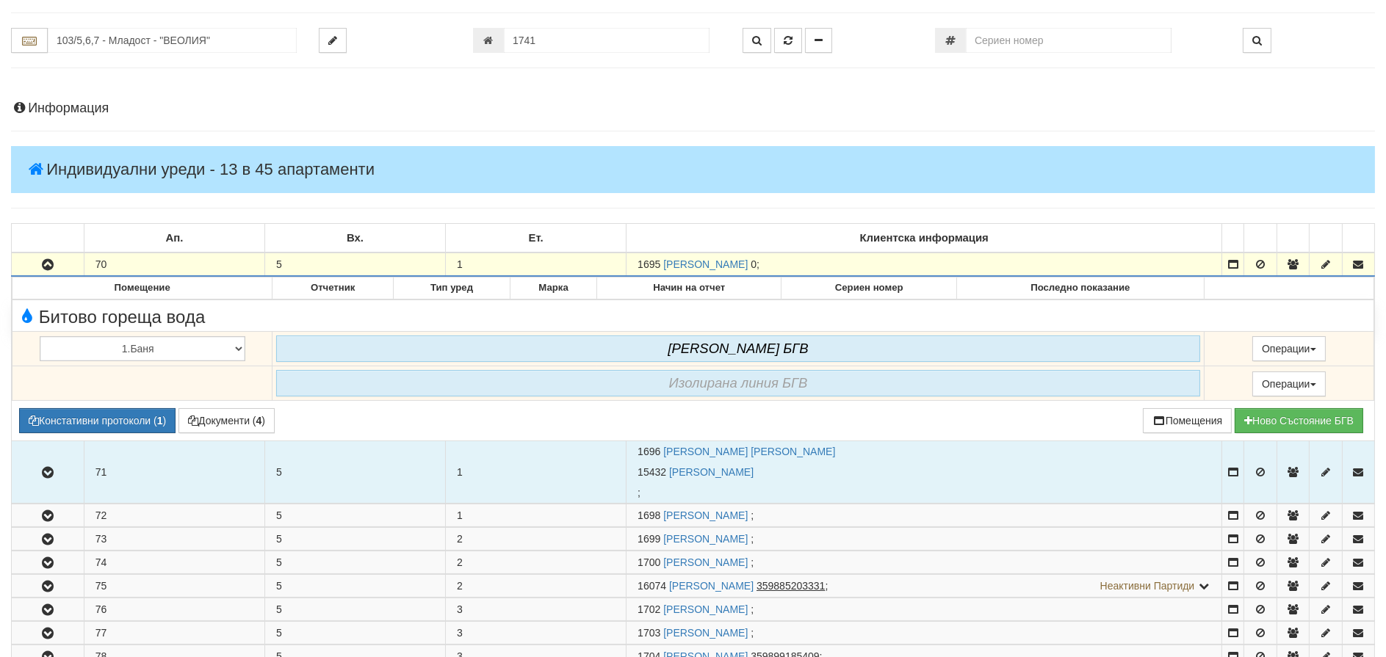
click at [51, 463] on button "button" at bounding box center [48, 472] width 72 height 22
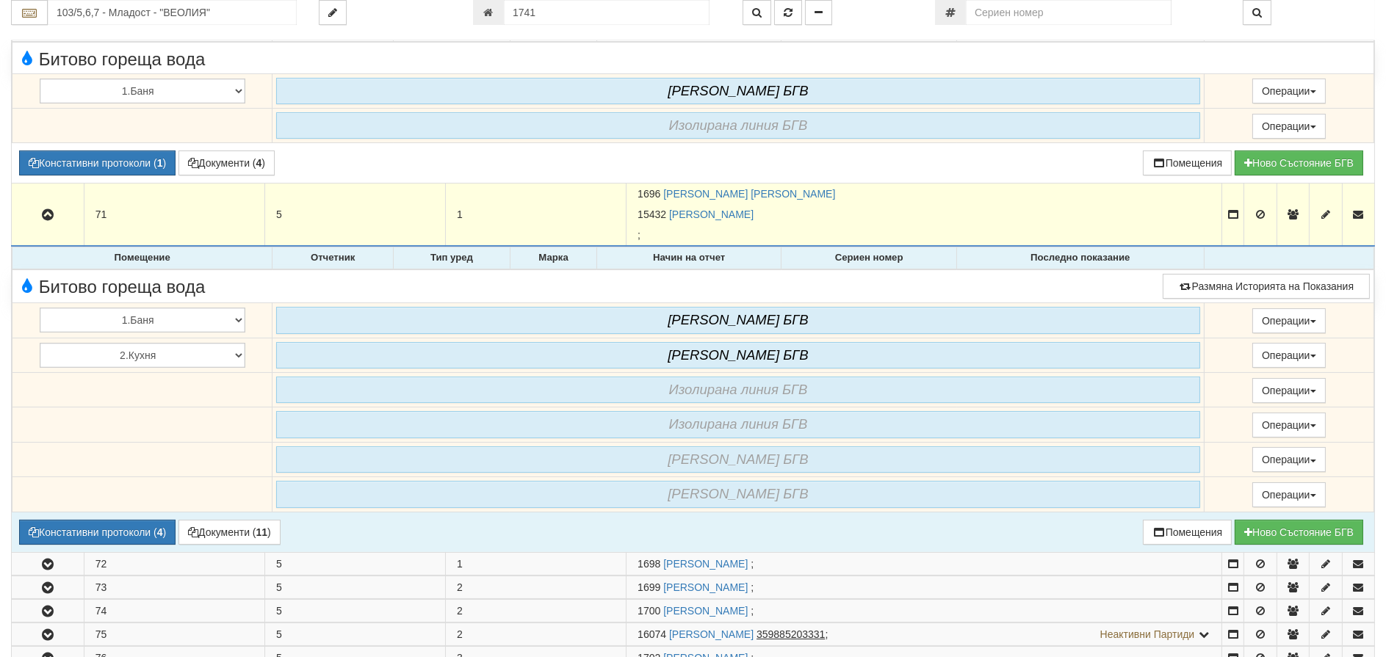
scroll to position [367, 0]
